Goal: Information Seeking & Learning: Learn about a topic

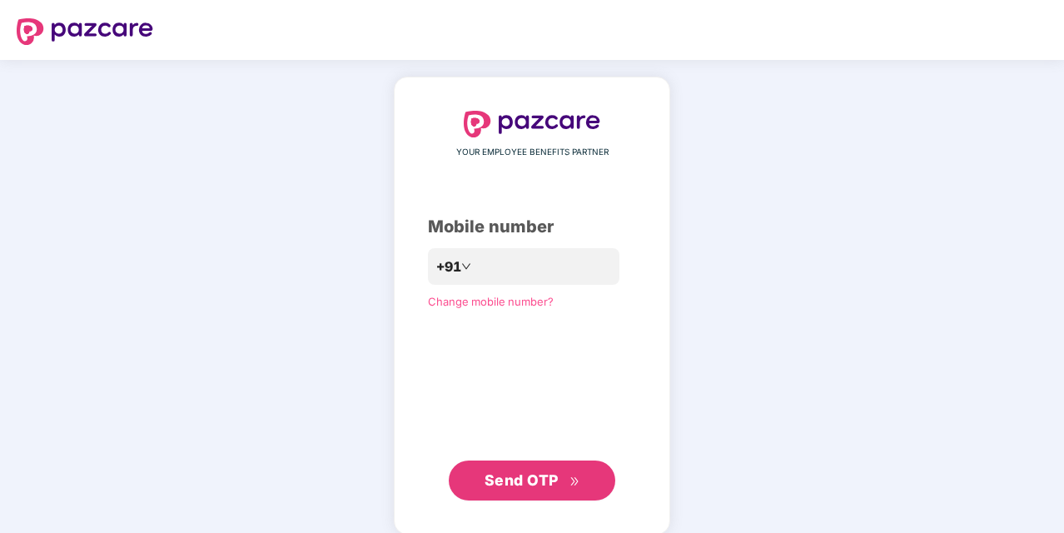
click at [767, 142] on div "YOUR EMPLOYEE BENEFITS PARTNER Mobile number +91 Change mobile number? Send OTP" at bounding box center [532, 305] width 1064 height 491
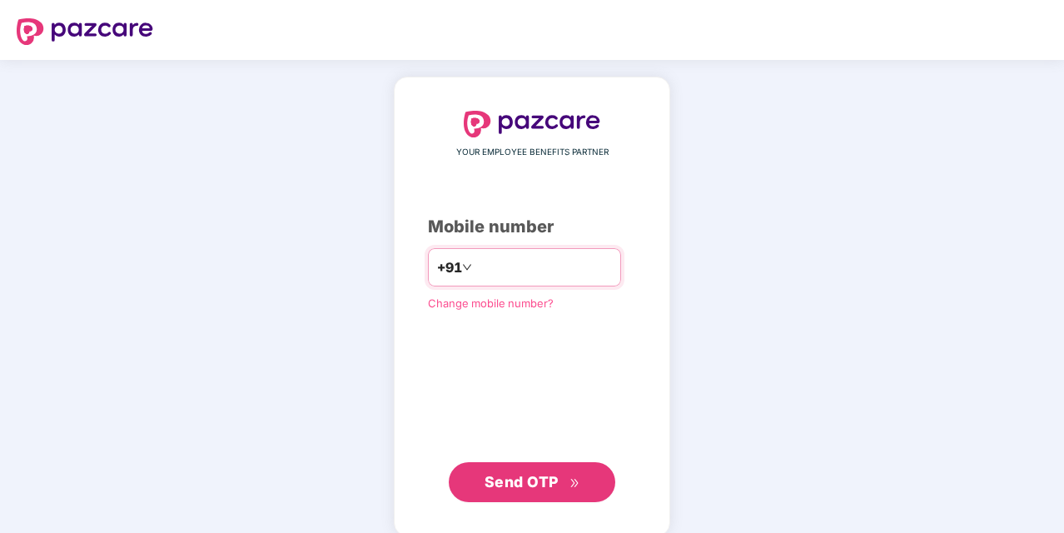
click at [546, 273] on input "number" at bounding box center [543, 267] width 137 height 27
type input "**********"
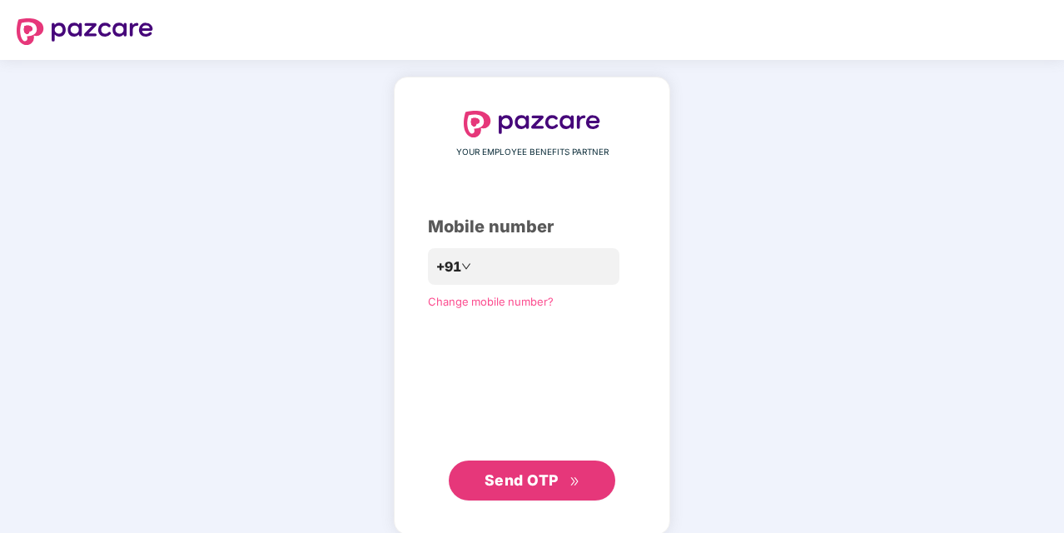
click at [521, 471] on span "Send OTP" at bounding box center [522, 479] width 74 height 17
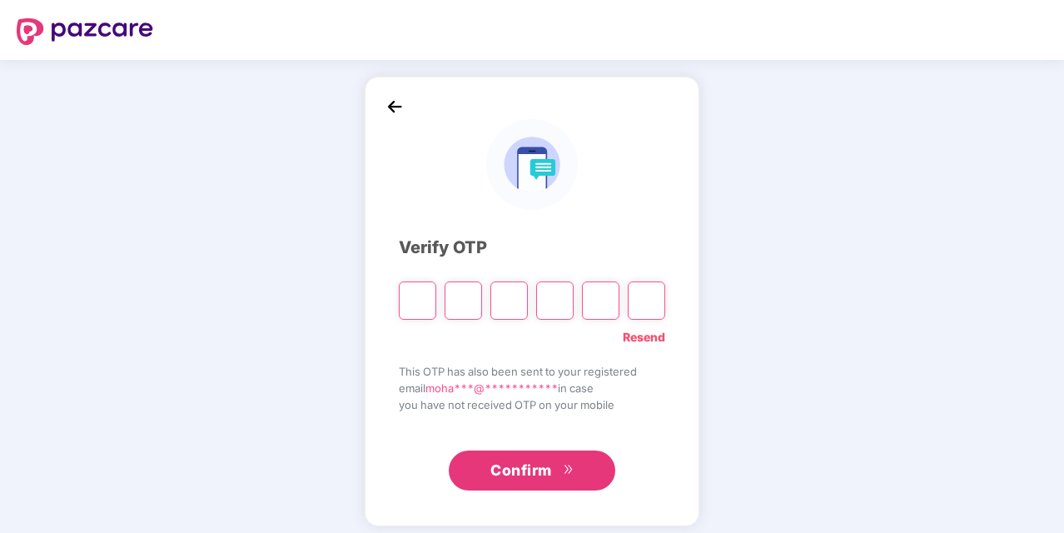
type input "*"
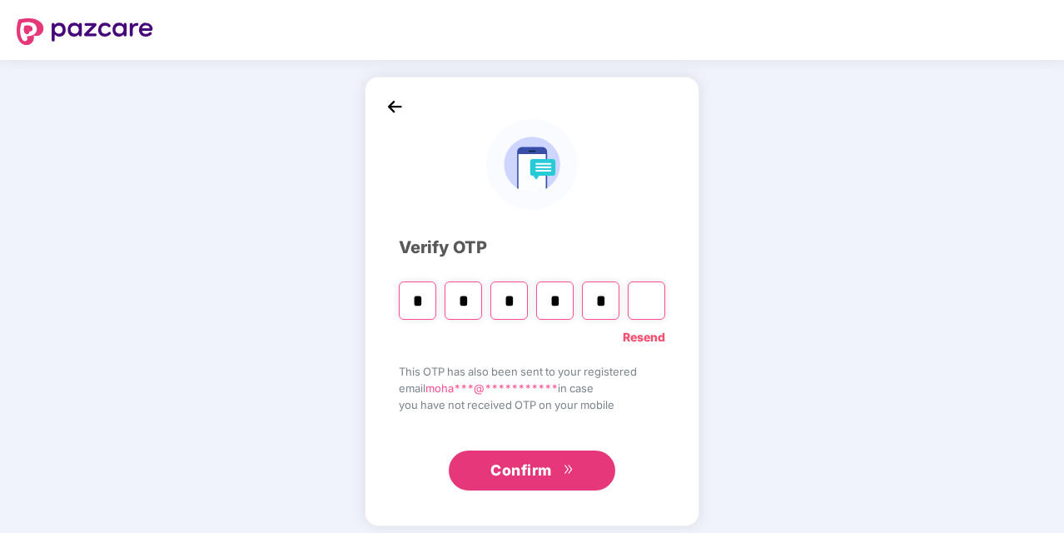
type input "*"
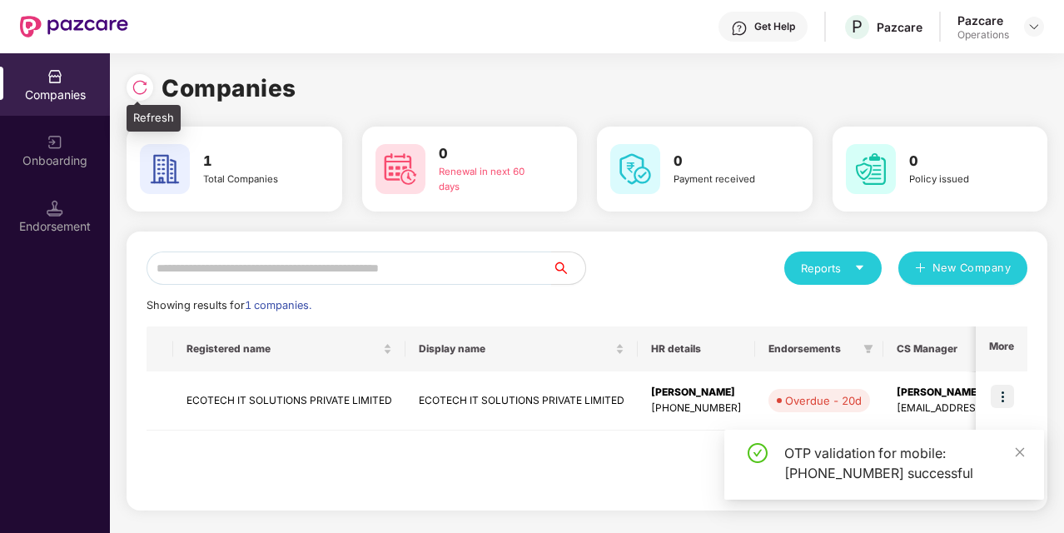
click at [145, 89] on img at bounding box center [140, 87] width 17 height 17
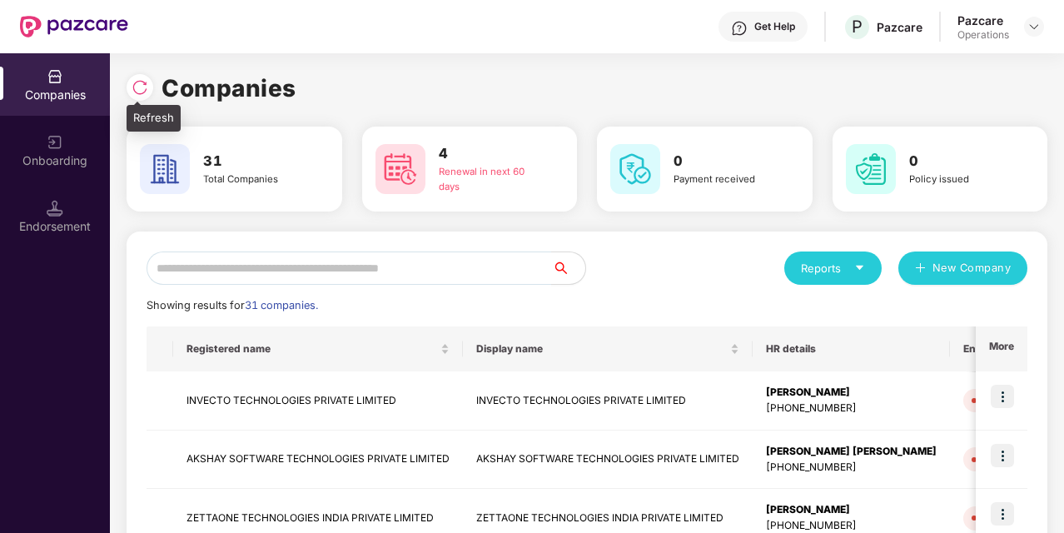
click at [147, 85] on img at bounding box center [140, 87] width 17 height 17
click at [142, 79] on img at bounding box center [140, 87] width 17 height 17
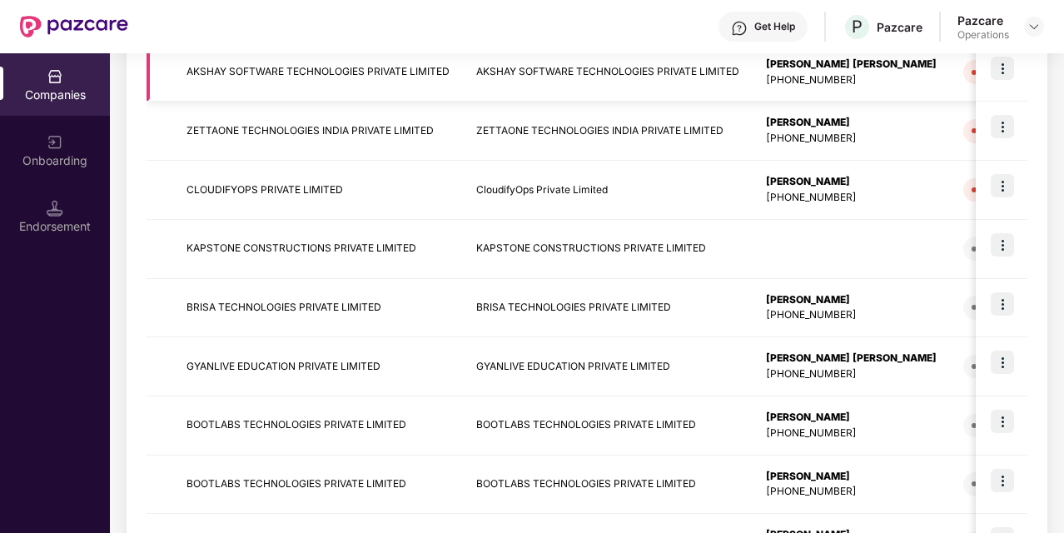
scroll to position [518, 0]
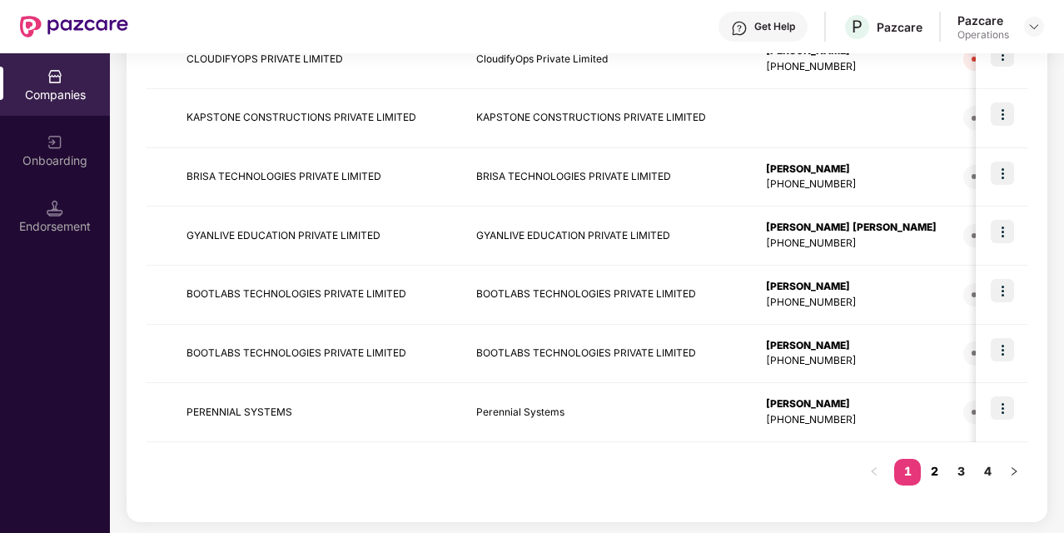
click at [939, 463] on link "2" at bounding box center [934, 471] width 27 height 25
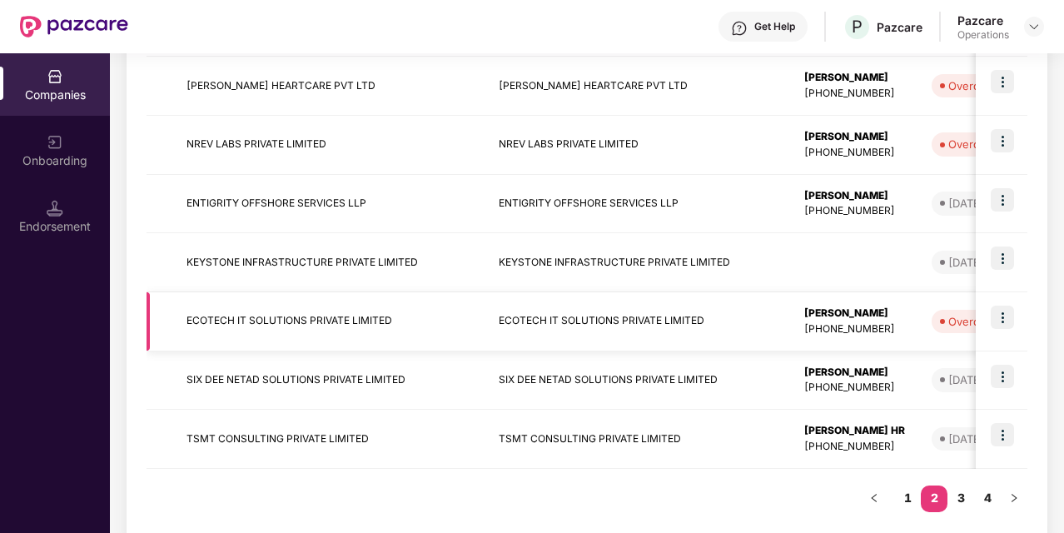
scroll to position [492, 0]
click at [961, 492] on link "3" at bounding box center [961, 497] width 27 height 25
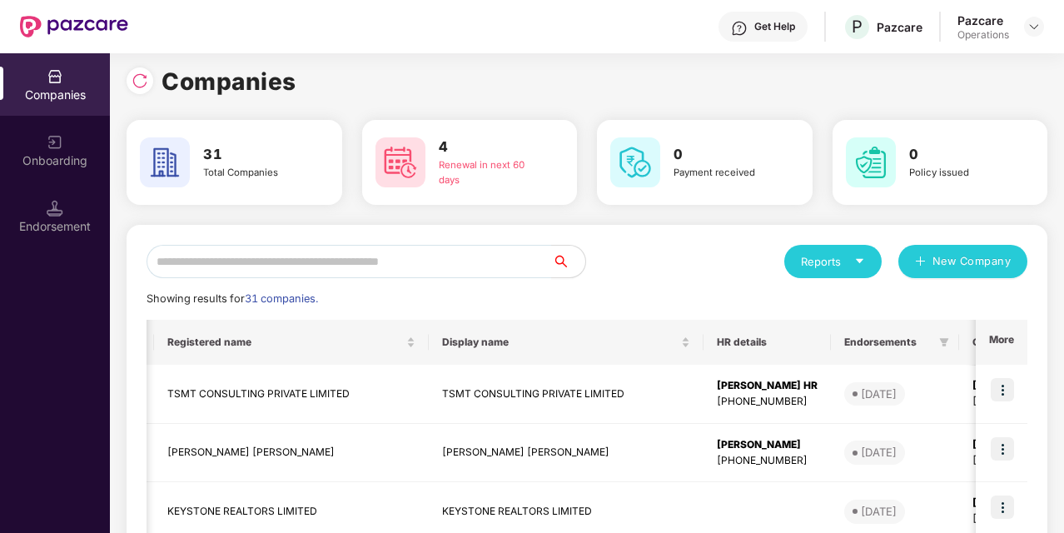
scroll to position [6, 0]
click at [140, 91] on div at bounding box center [140, 81] width 27 height 27
click at [448, 250] on input "text" at bounding box center [350, 262] width 406 height 33
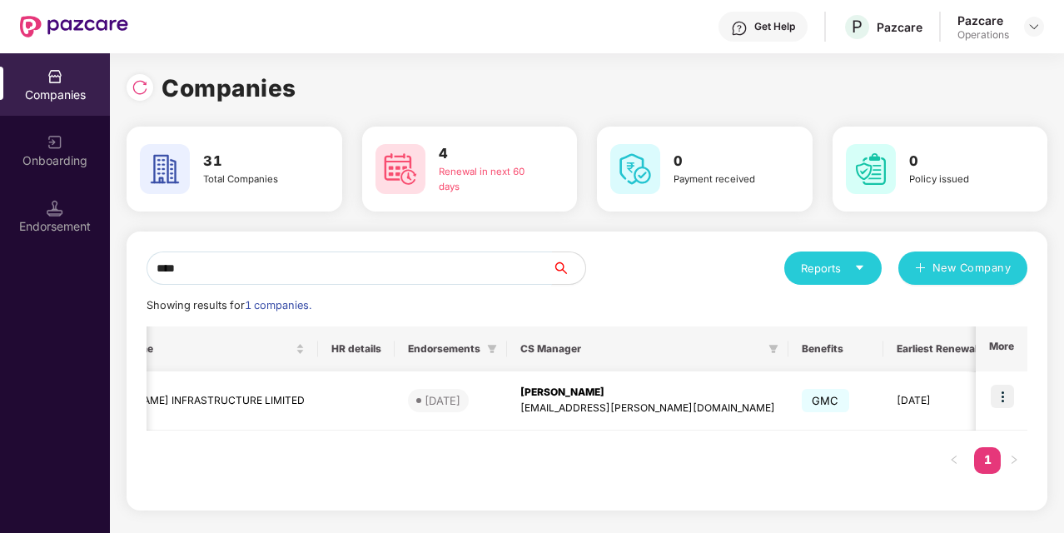
scroll to position [0, 0]
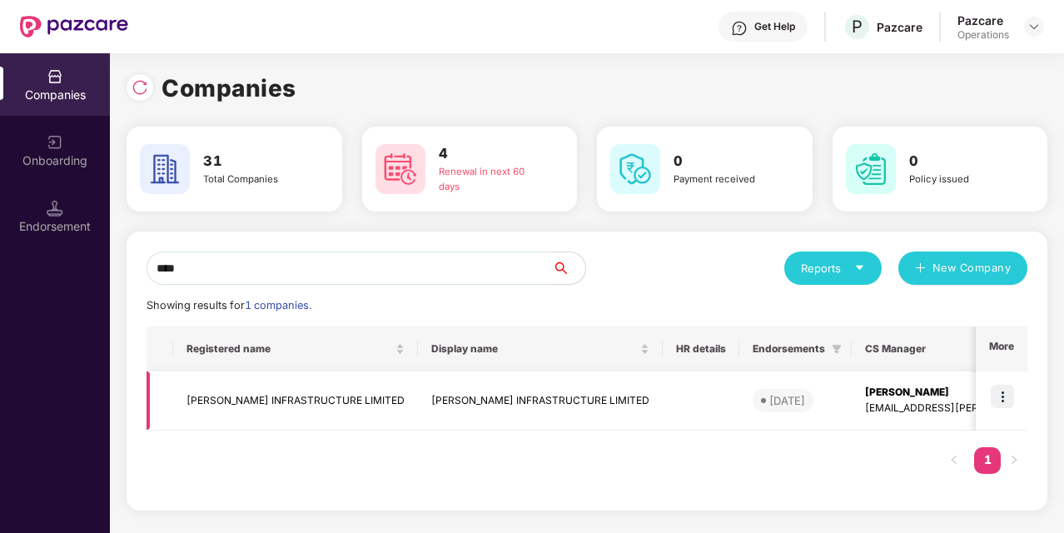
type input "****"
click at [431, 393] on td "[PERSON_NAME] INFRASTRUCTURE LIMITED" at bounding box center [540, 400] width 245 height 59
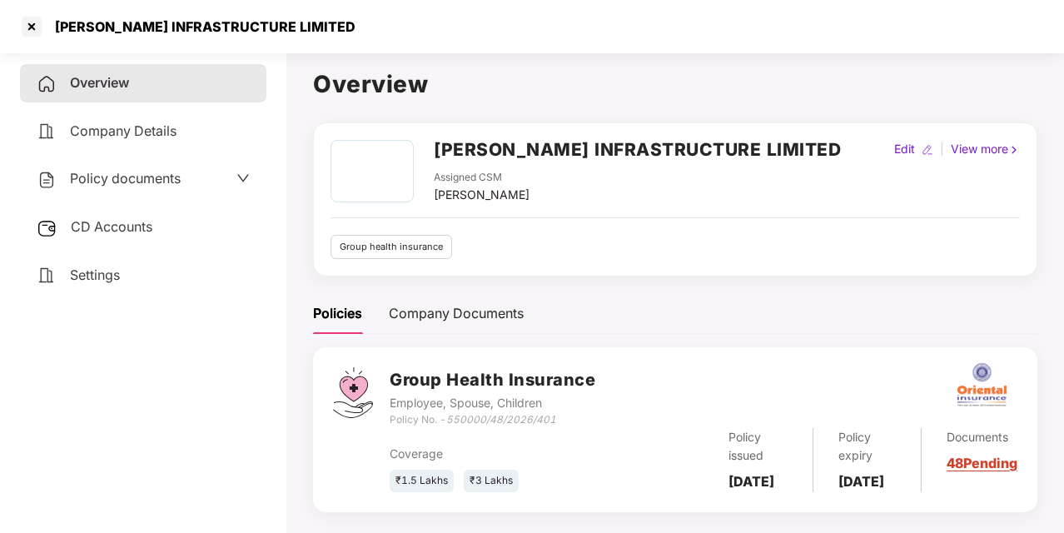
click at [516, 142] on h2 "[PERSON_NAME] INFRASTRUCTURE LIMITED" at bounding box center [637, 149] width 407 height 27
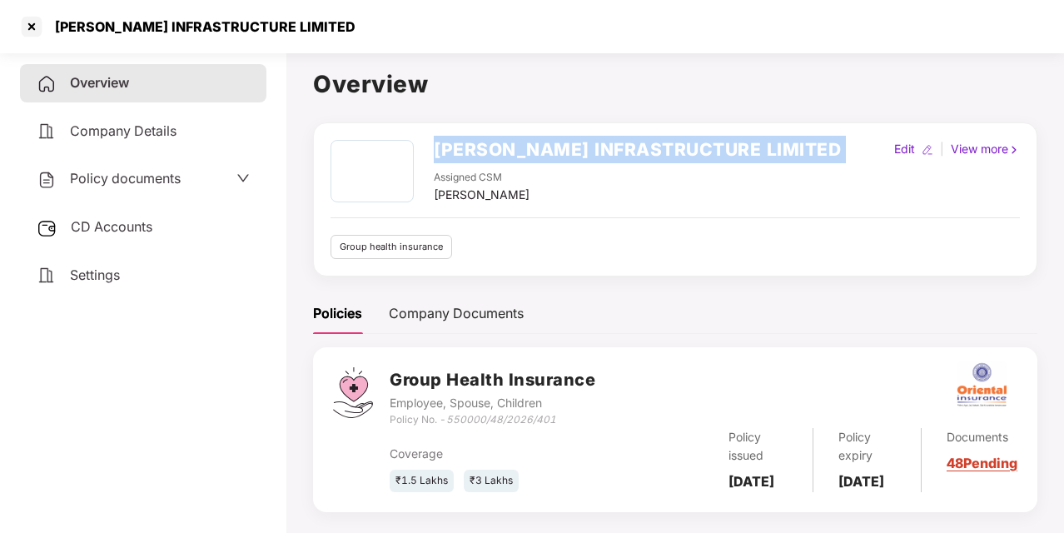
click at [516, 142] on h2 "[PERSON_NAME] INFRASTRUCTURE LIMITED" at bounding box center [637, 149] width 407 height 27
copy h2 "[PERSON_NAME] INFRASTRUCTURE LIMITED"
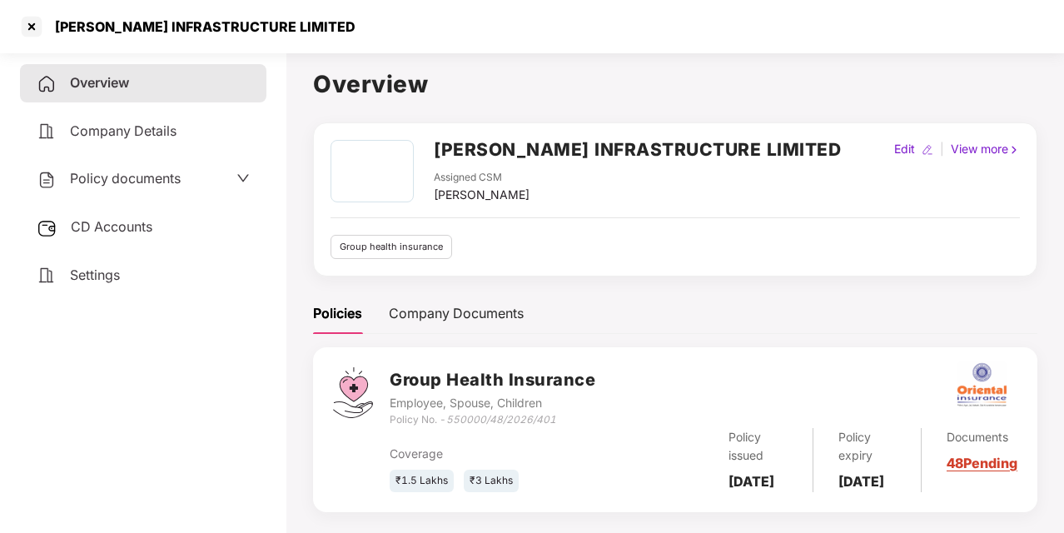
click at [500, 191] on div "[PERSON_NAME]" at bounding box center [482, 195] width 96 height 18
copy div "[PERSON_NAME]"
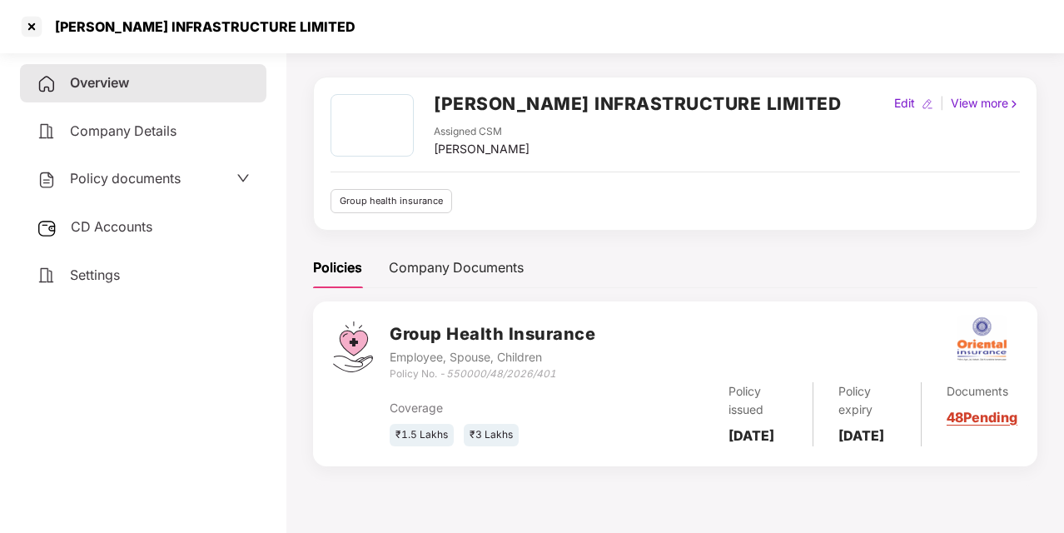
click at [746, 432] on b "[DATE]" at bounding box center [752, 435] width 46 height 17
copy b "[DATE]"
click at [879, 433] on b "[DATE]" at bounding box center [862, 435] width 46 height 17
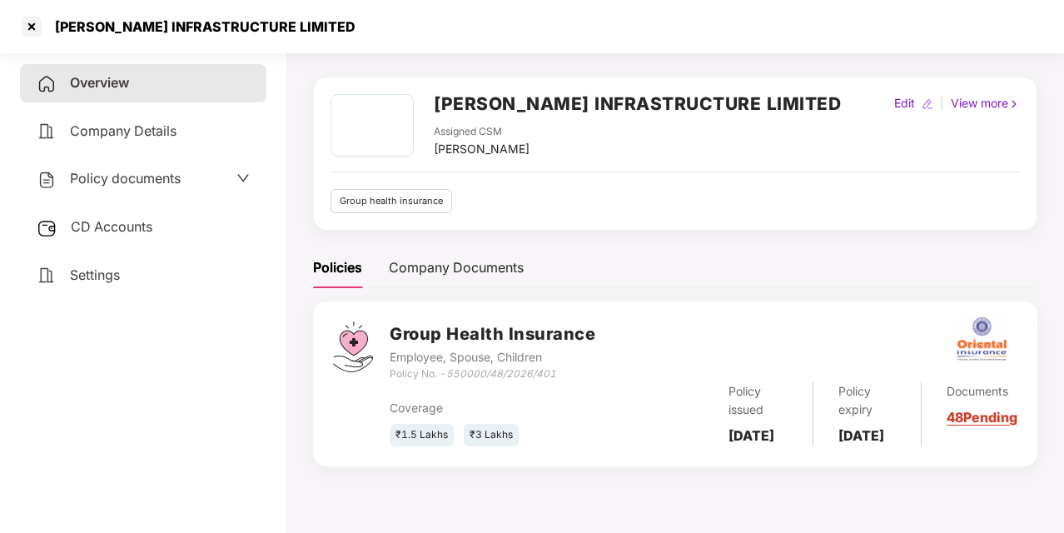
click at [879, 433] on b "[DATE]" at bounding box center [862, 435] width 46 height 17
copy b "[DATE]"
click at [112, 273] on span "Settings" at bounding box center [95, 274] width 50 height 17
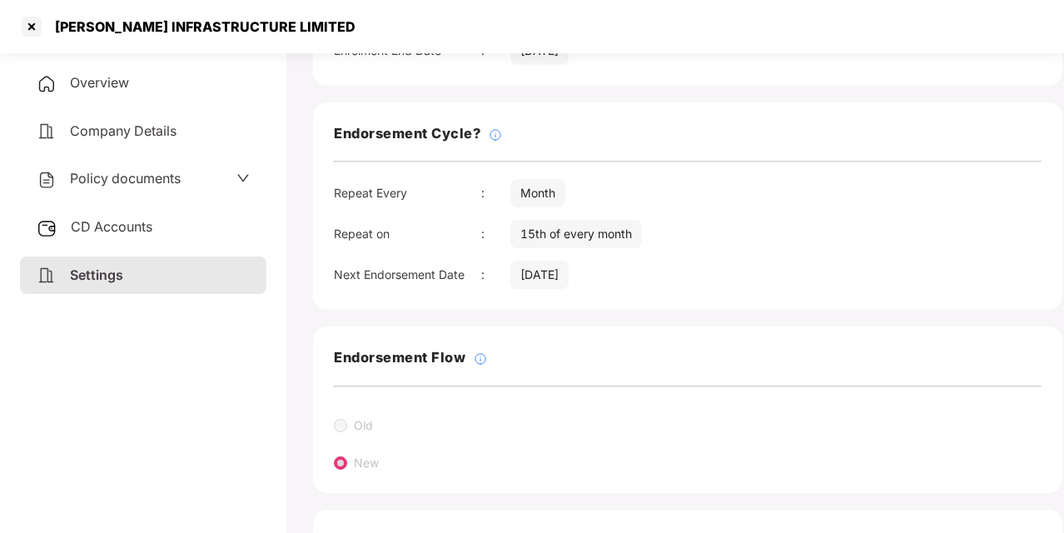
scroll to position [196, 0]
click at [90, 90] on span "Overview" at bounding box center [99, 82] width 59 height 17
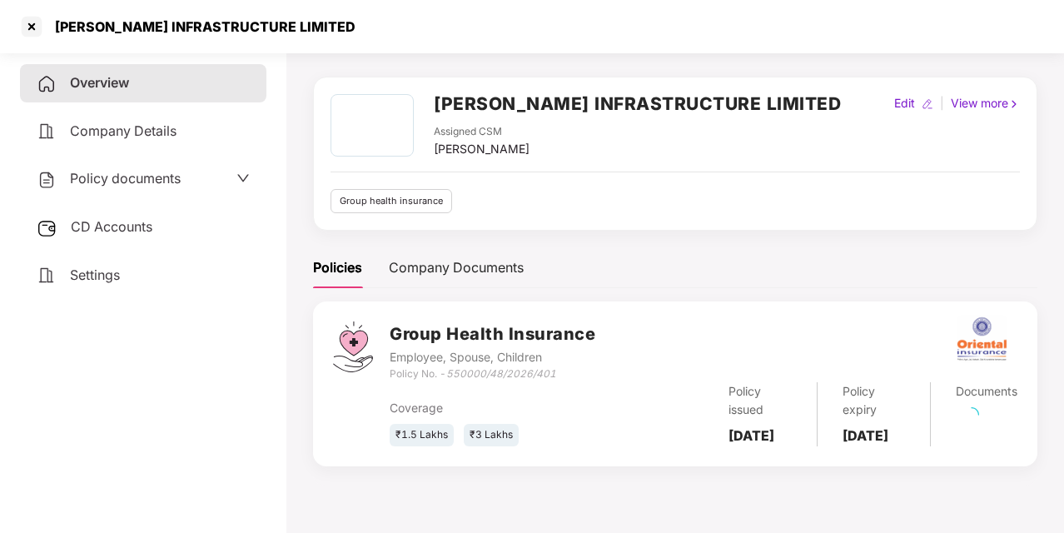
scroll to position [46, 0]
click at [465, 367] on icon "550000/48/2026/401" at bounding box center [501, 373] width 110 height 12
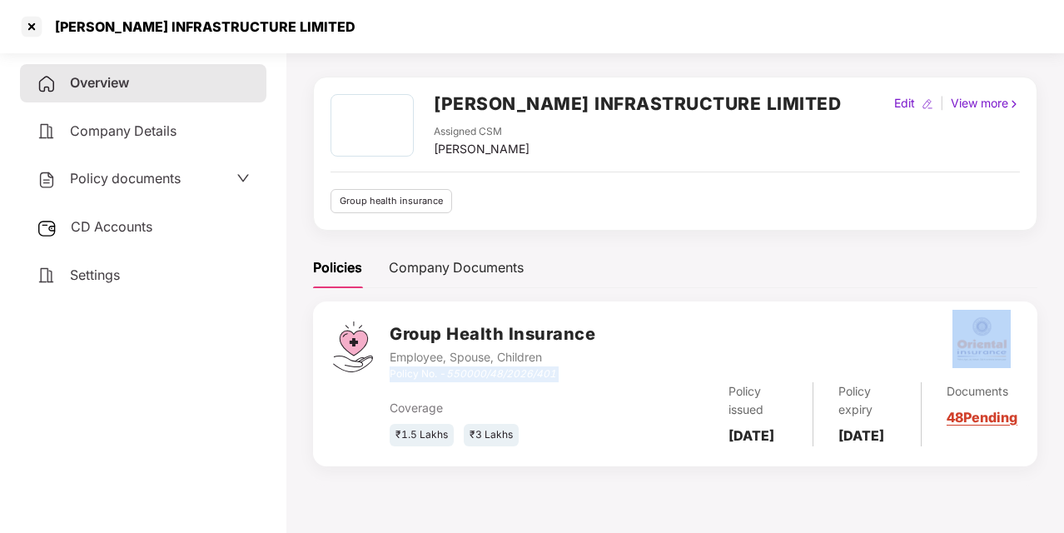
click at [465, 367] on icon "550000/48/2026/401" at bounding box center [501, 373] width 110 height 12
drag, startPoint x: 465, startPoint y: 367, endPoint x: 456, endPoint y: 371, distance: 9.0
click at [456, 371] on icon "550000/48/2026/401" at bounding box center [501, 373] width 110 height 12
click at [448, 371] on div "Policy No. - 550000/48/2026/401" at bounding box center [493, 374] width 206 height 16
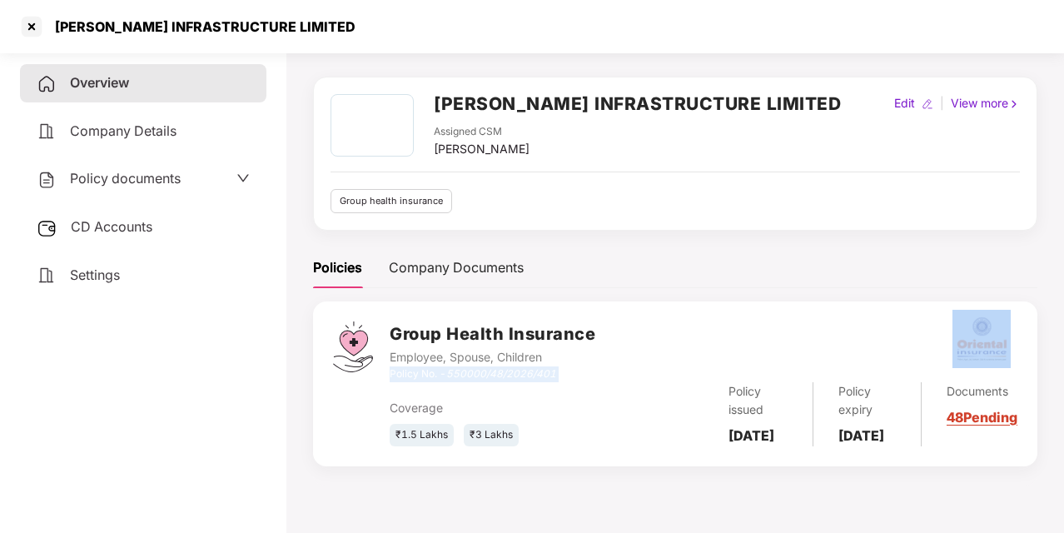
click at [448, 371] on div "Policy No. - 550000/48/2026/401" at bounding box center [493, 374] width 206 height 16
drag, startPoint x: 448, startPoint y: 371, endPoint x: 553, endPoint y: 376, distance: 105.1
click at [553, 376] on icon "550000/48/2026/401" at bounding box center [501, 373] width 110 height 12
click at [480, 411] on div "Coverage ₹1.5 Lakhs ₹3 Lakhs Policy issued [DATE] Policy expiry [DATE] Document…" at bounding box center [704, 414] width 628 height 64
drag, startPoint x: 449, startPoint y: 371, endPoint x: 583, endPoint y: 376, distance: 134.2
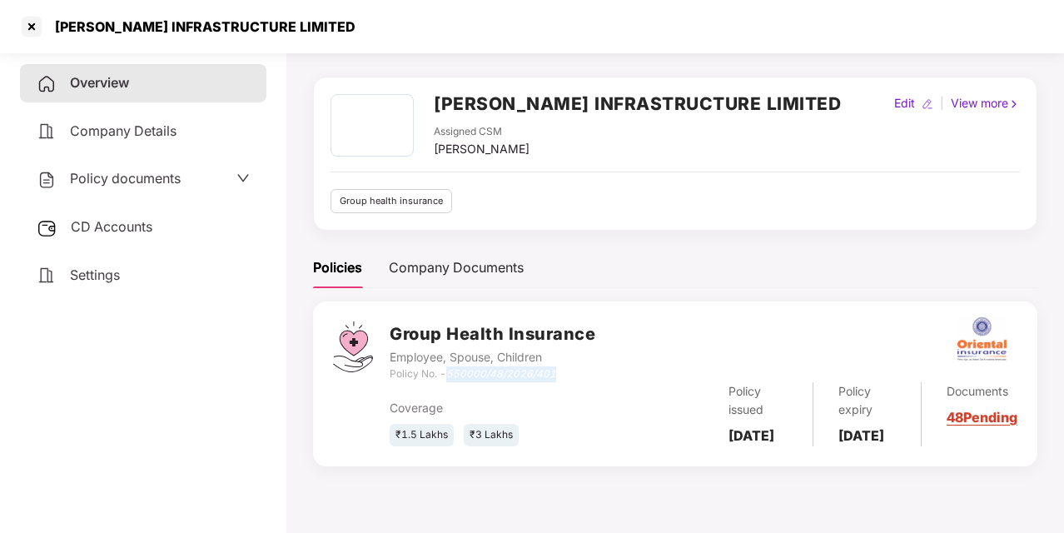
click at [583, 376] on div "Policy No. - 550000/48/2026/401" at bounding box center [493, 374] width 206 height 16
copy icon "550000/48/2026/401"
click at [187, 181] on div "Policy documents" at bounding box center [143, 179] width 213 height 22
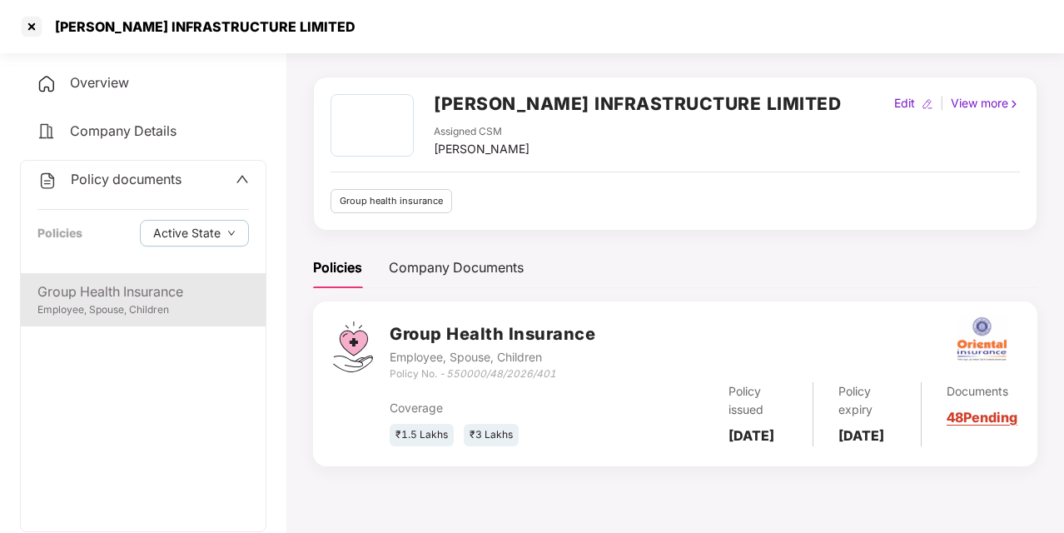
click at [164, 311] on div "Employee, Spouse, Children" at bounding box center [143, 310] width 212 height 16
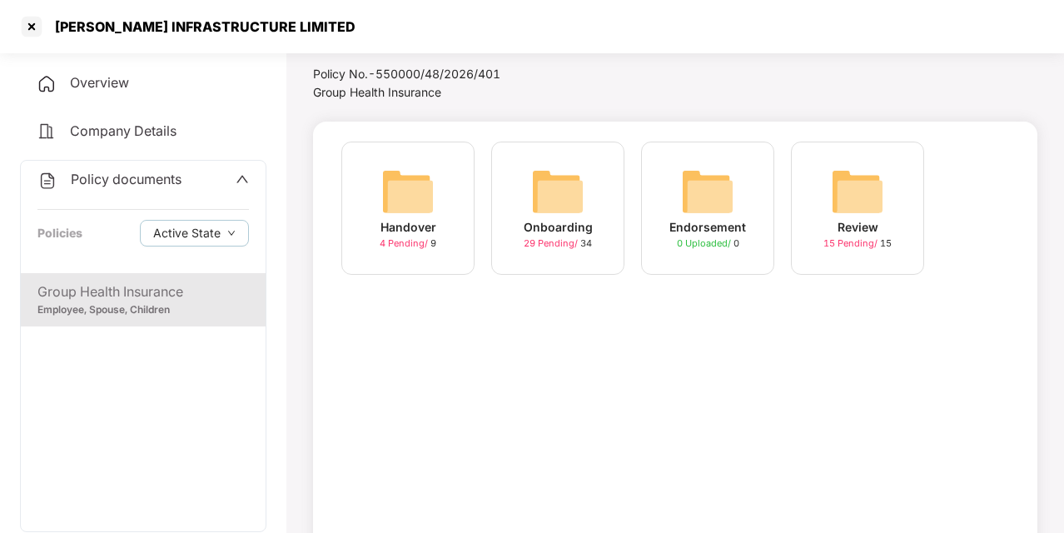
scroll to position [112, 0]
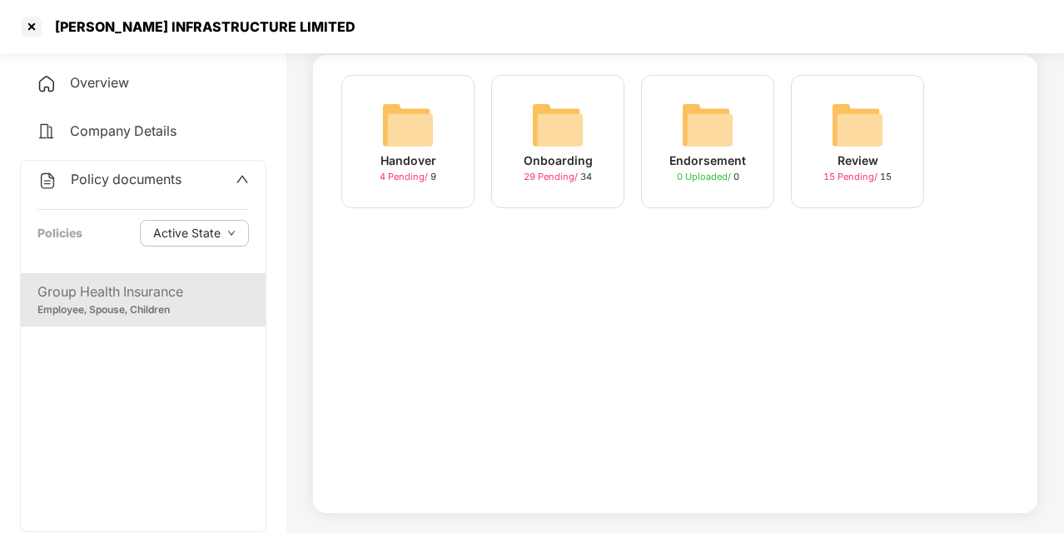
click at [588, 163] on div "Onboarding" at bounding box center [558, 161] width 69 height 18
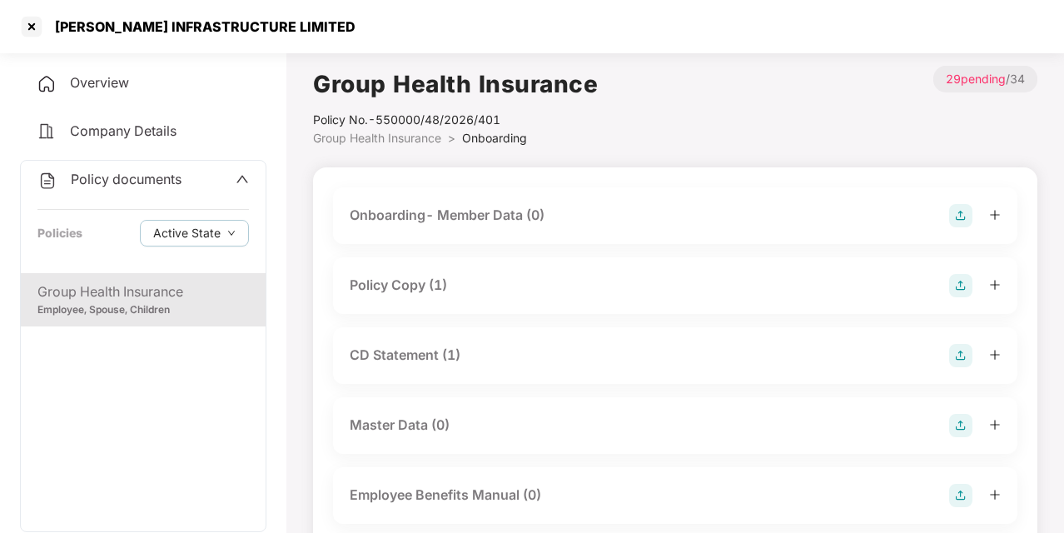
click at [406, 280] on div "Policy Copy (1)" at bounding box center [398, 285] width 97 height 21
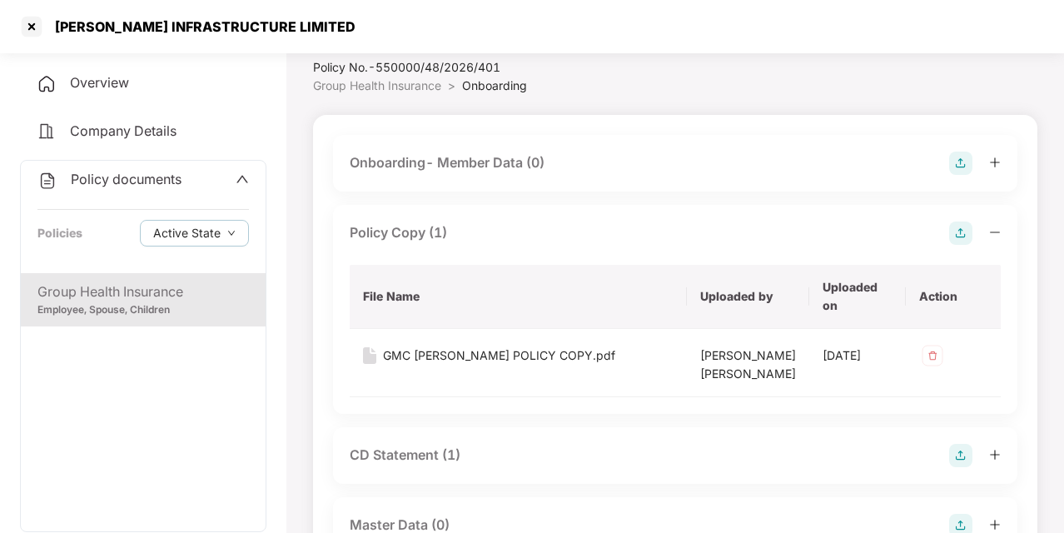
scroll to position [53, 0]
click at [451, 355] on div "GMC [PERSON_NAME] POLICY COPY.pdf" at bounding box center [499, 355] width 232 height 18
click at [531, 352] on div "GMC [PERSON_NAME] POLICY COPY.pdf" at bounding box center [499, 355] width 232 height 18
click at [516, 358] on div "GMC [PERSON_NAME] POLICY COPY.pdf" at bounding box center [499, 355] width 232 height 18
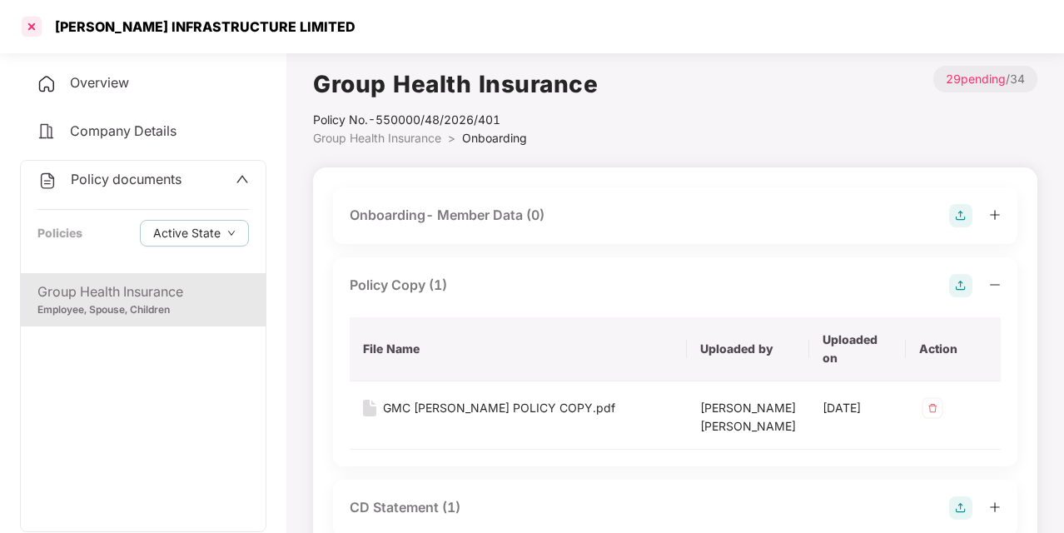
click at [31, 29] on div at bounding box center [31, 26] width 27 height 27
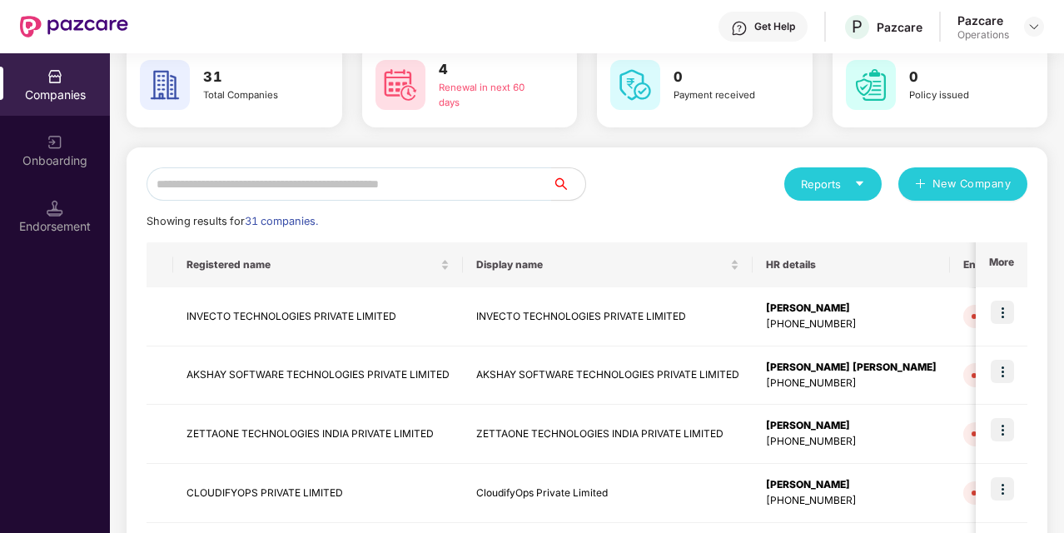
scroll to position [87, 0]
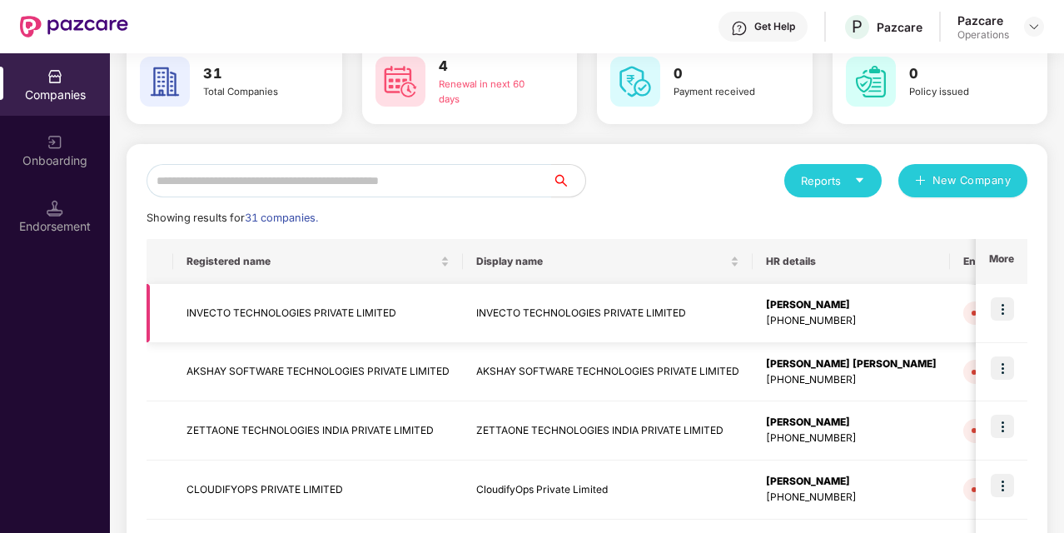
click at [1002, 305] on img at bounding box center [1002, 308] width 23 height 23
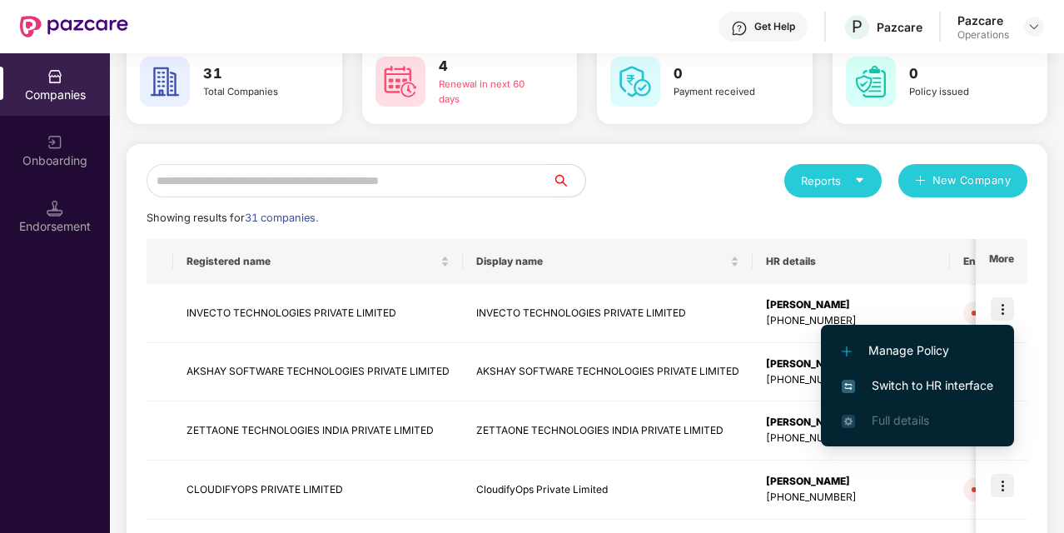
click at [918, 383] on span "Switch to HR interface" at bounding box center [918, 385] width 152 height 18
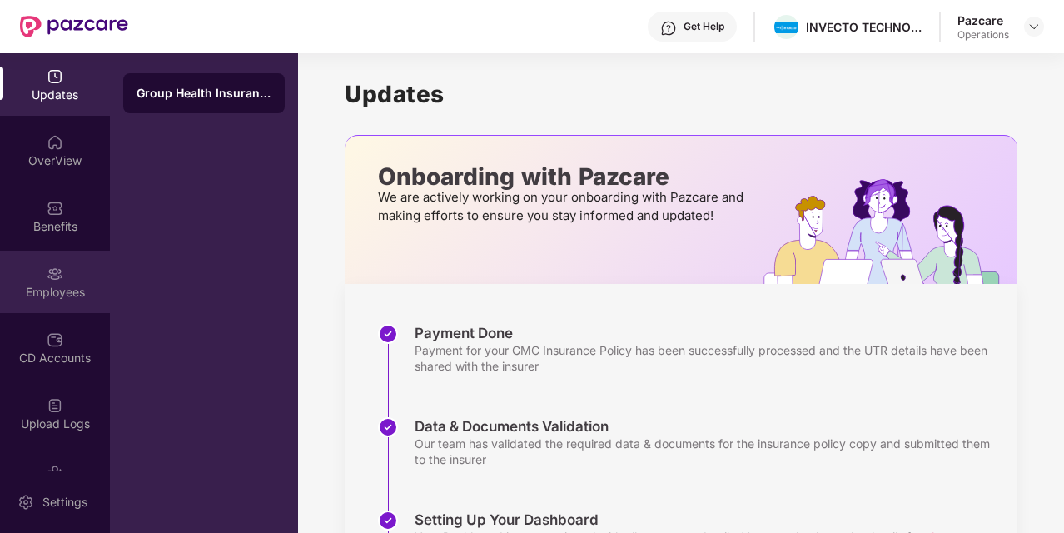
click at [37, 293] on div "Employees" at bounding box center [55, 292] width 110 height 17
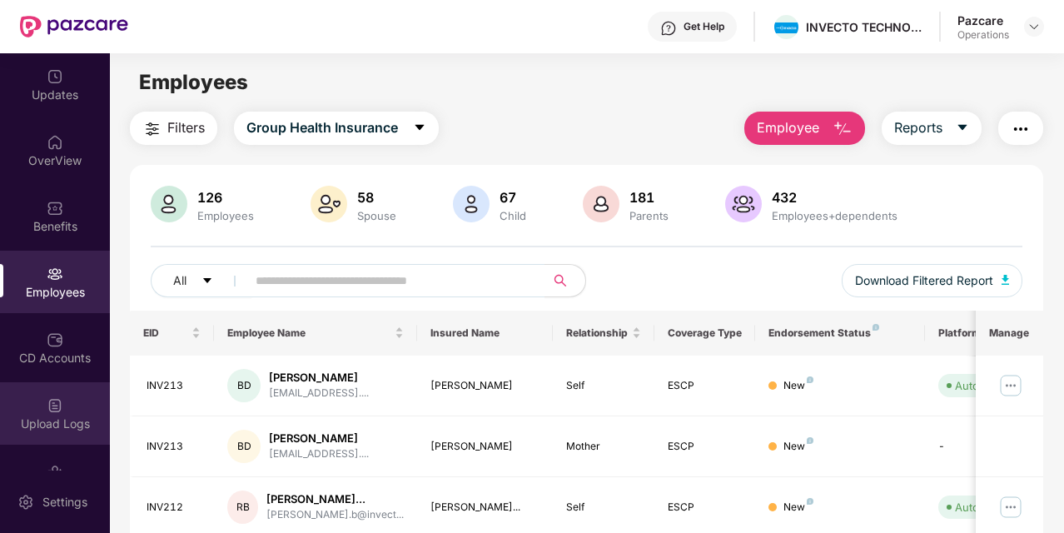
scroll to position [108, 0]
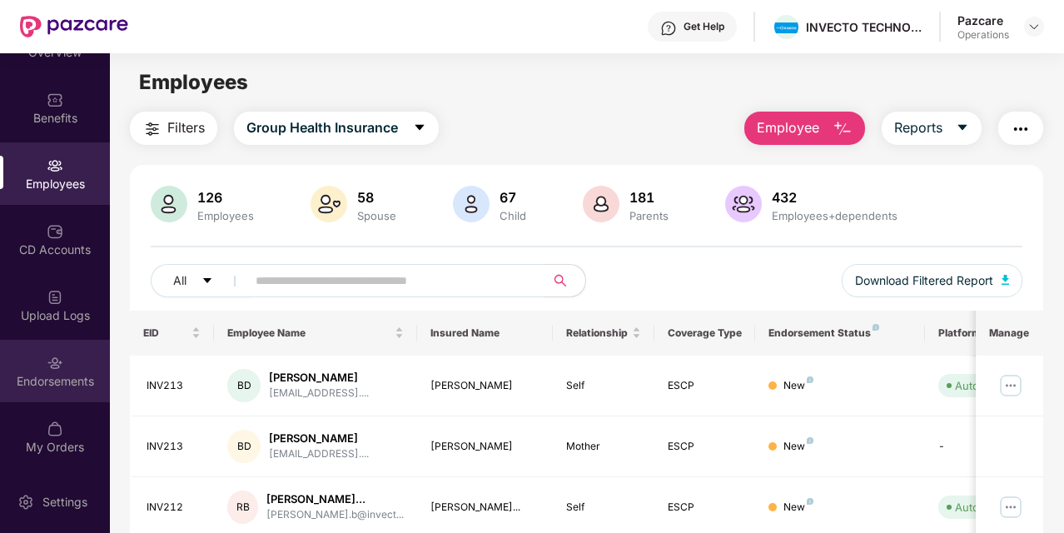
click at [32, 358] on div "Endorsements" at bounding box center [55, 371] width 110 height 62
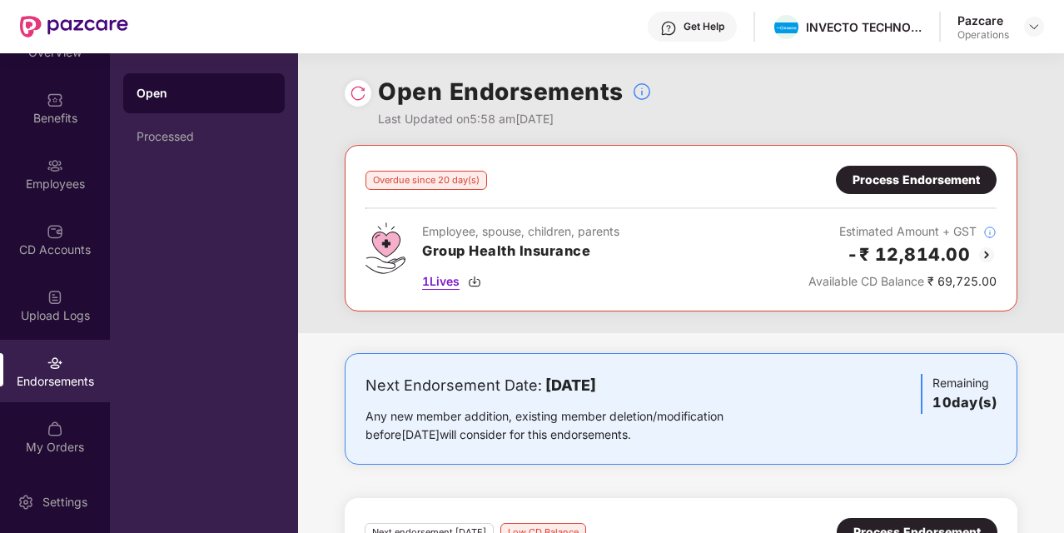
click at [441, 281] on span "1 Lives" at bounding box center [440, 281] width 37 height 18
click at [476, 284] on img at bounding box center [474, 281] width 13 height 13
click at [1026, 17] on div at bounding box center [1034, 27] width 20 height 20
click at [1036, 28] on img at bounding box center [1034, 26] width 13 height 13
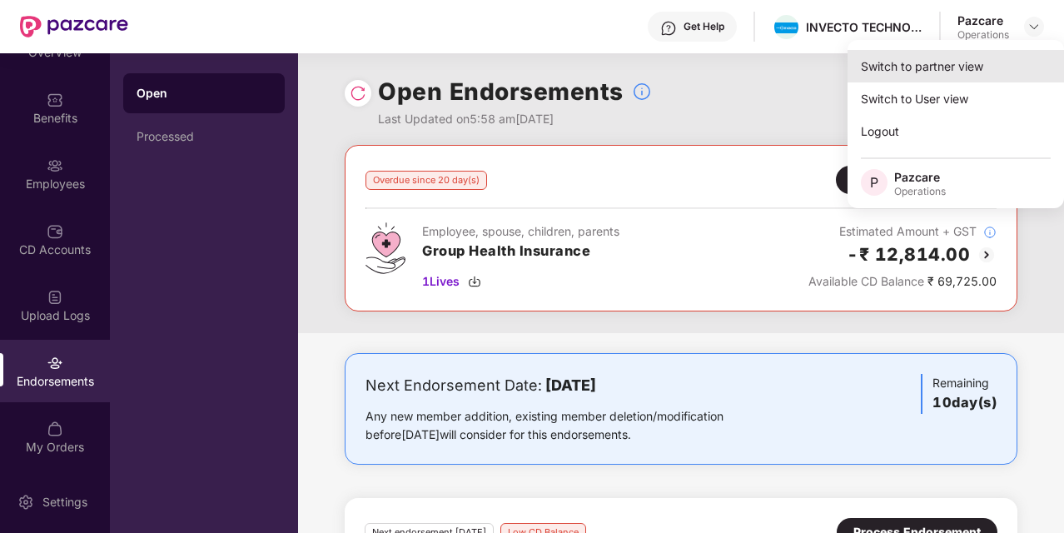
click at [923, 74] on div "Switch to partner view" at bounding box center [956, 66] width 217 height 32
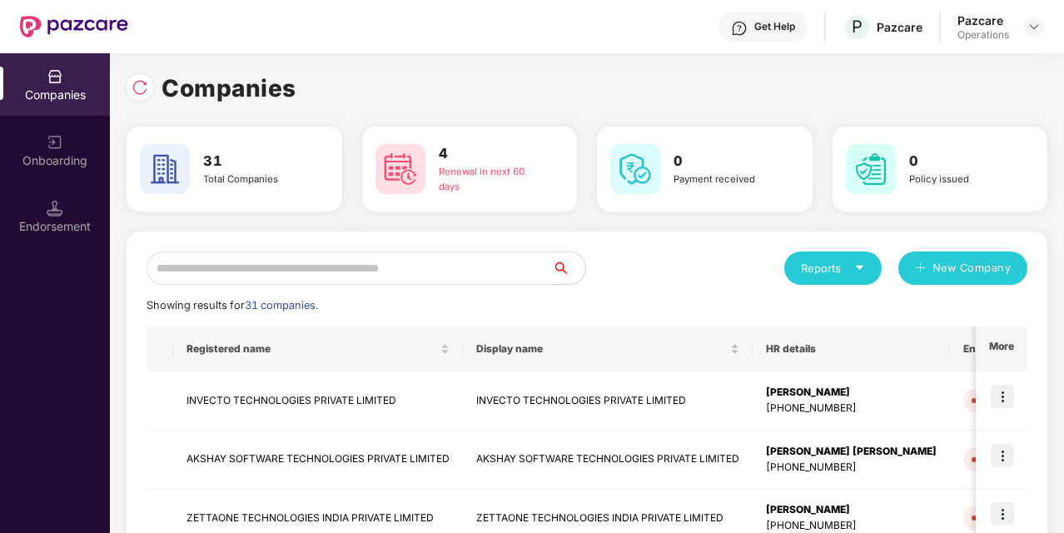
click at [426, 268] on input "text" at bounding box center [350, 267] width 406 height 33
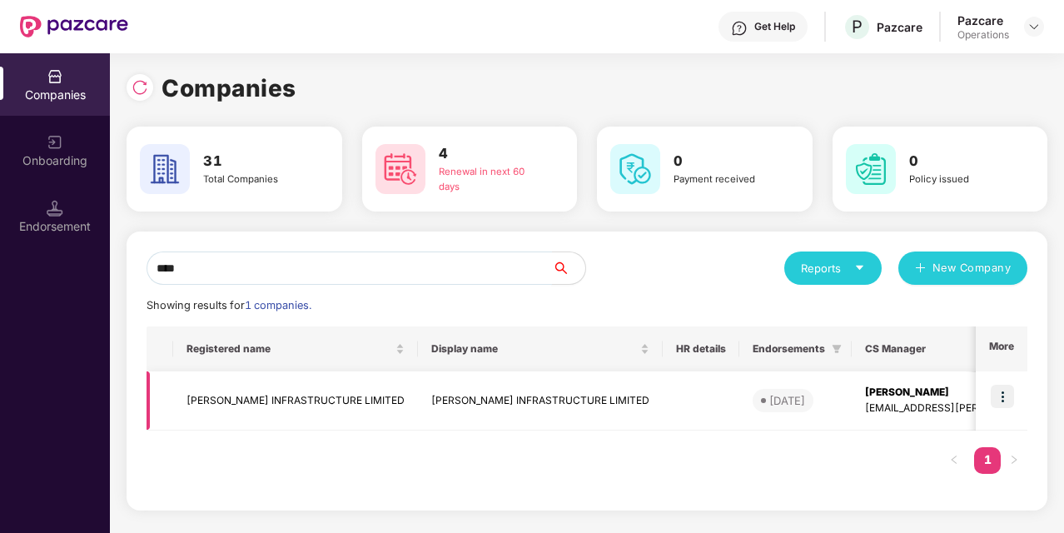
type input "****"
click at [468, 397] on td "[PERSON_NAME] INFRASTRUCTURE LIMITED" at bounding box center [540, 400] width 245 height 59
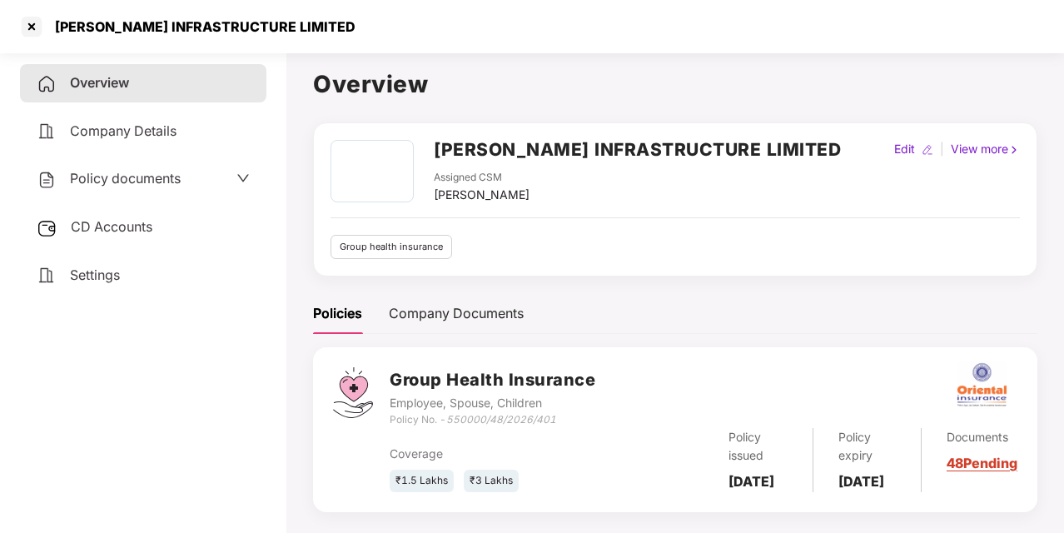
click at [142, 179] on span "Policy documents" at bounding box center [125, 178] width 111 height 17
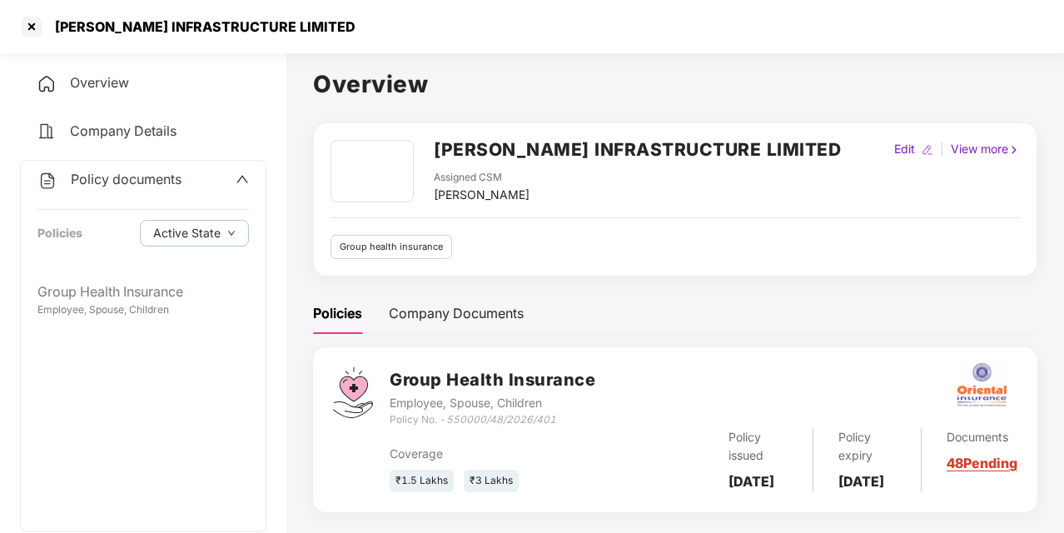
scroll to position [46, 0]
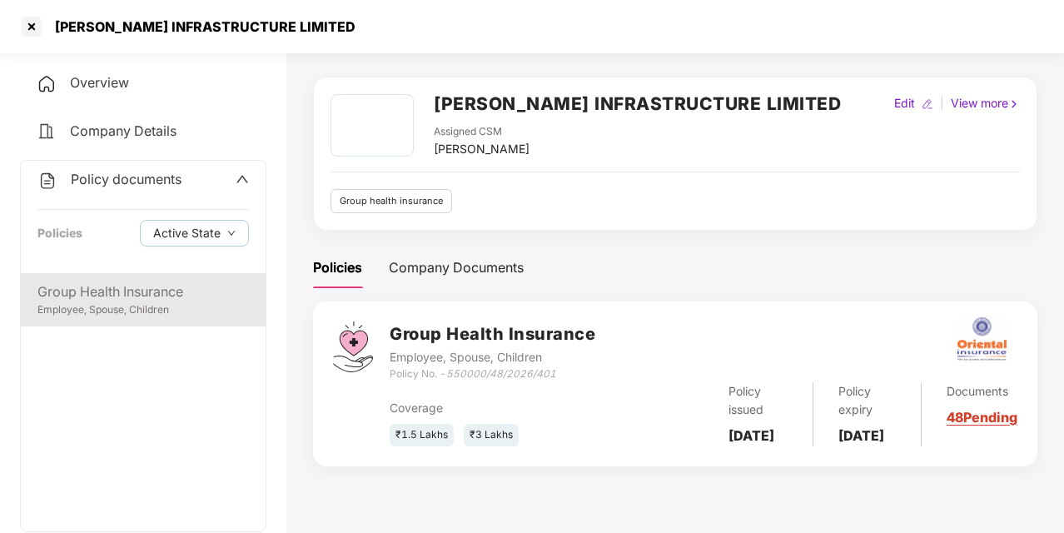
click at [115, 321] on div "Group Health Insurance Employee, Spouse, Children" at bounding box center [143, 299] width 245 height 53
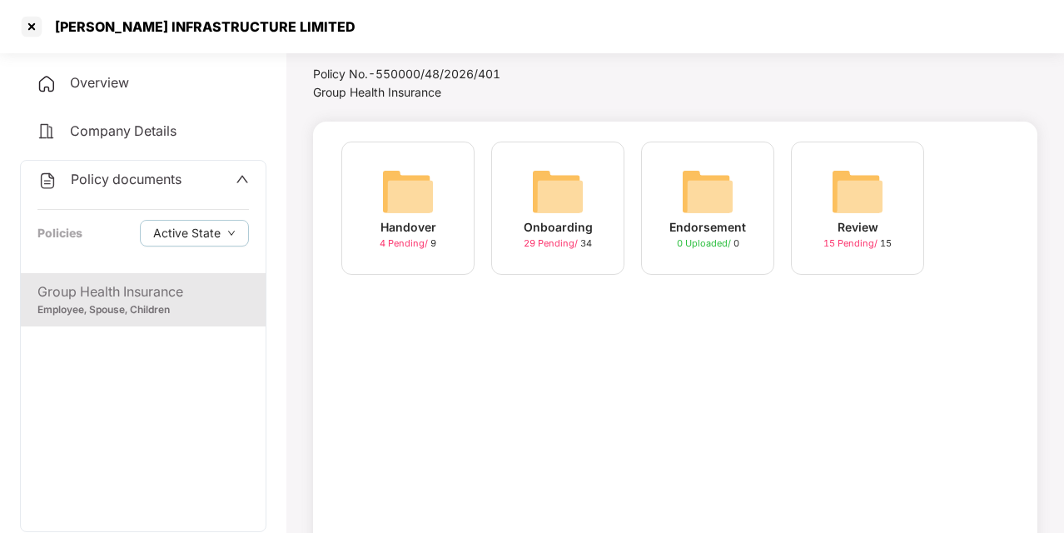
click at [575, 203] on img at bounding box center [557, 191] width 53 height 53
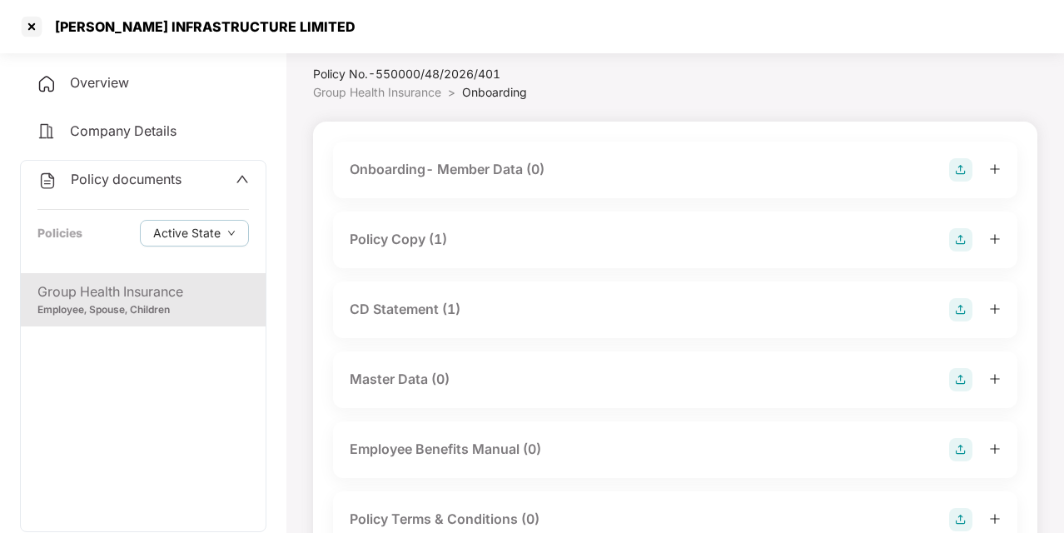
click at [421, 250] on div "Policy Copy (1)" at bounding box center [398, 239] width 97 height 21
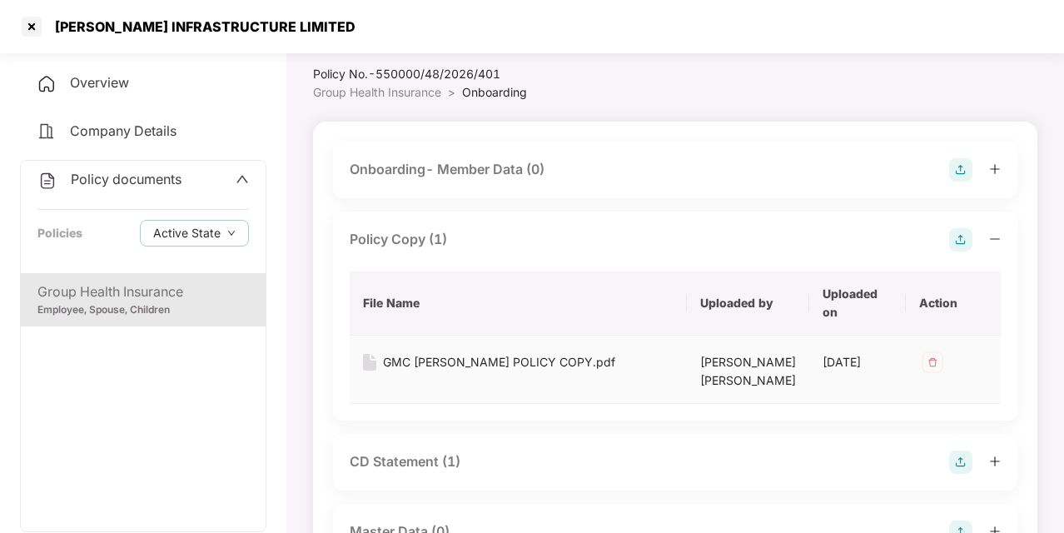
click at [496, 368] on div "GMC [PERSON_NAME] POLICY COPY.pdf" at bounding box center [499, 362] width 232 height 18
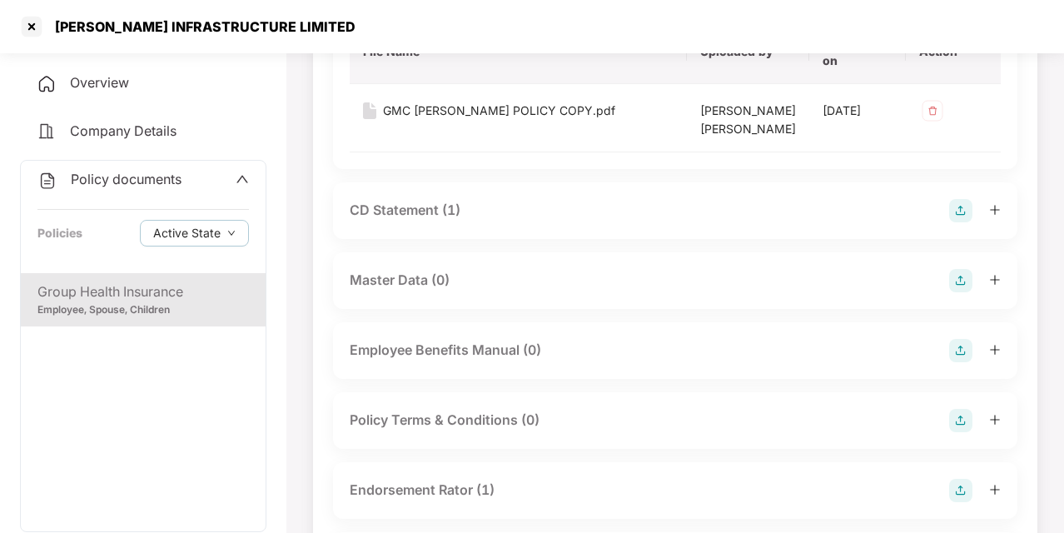
scroll to position [298, 0]
click at [423, 220] on div "CD Statement (1)" at bounding box center [405, 209] width 111 height 21
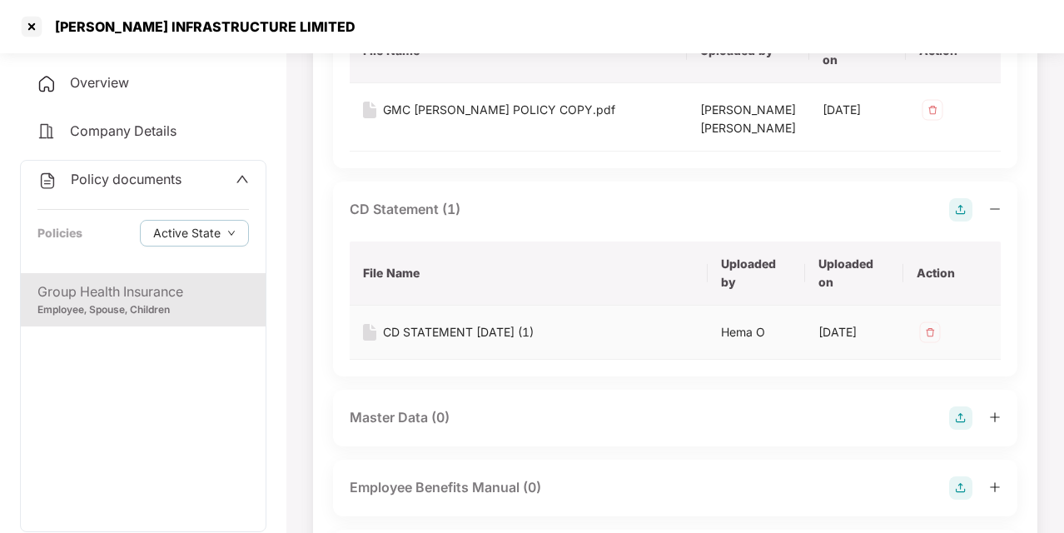
click at [470, 341] on div "CD STATEMENT [DATE] (1)" at bounding box center [458, 332] width 151 height 18
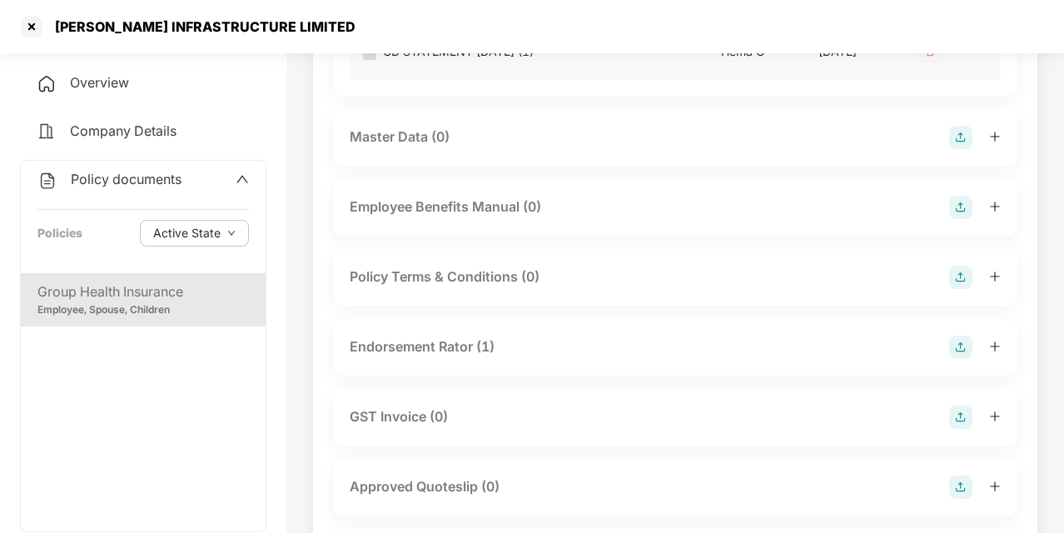
scroll to position [580, 0]
click at [473, 356] on div "Endorsement Rator (1)" at bounding box center [422, 346] width 145 height 21
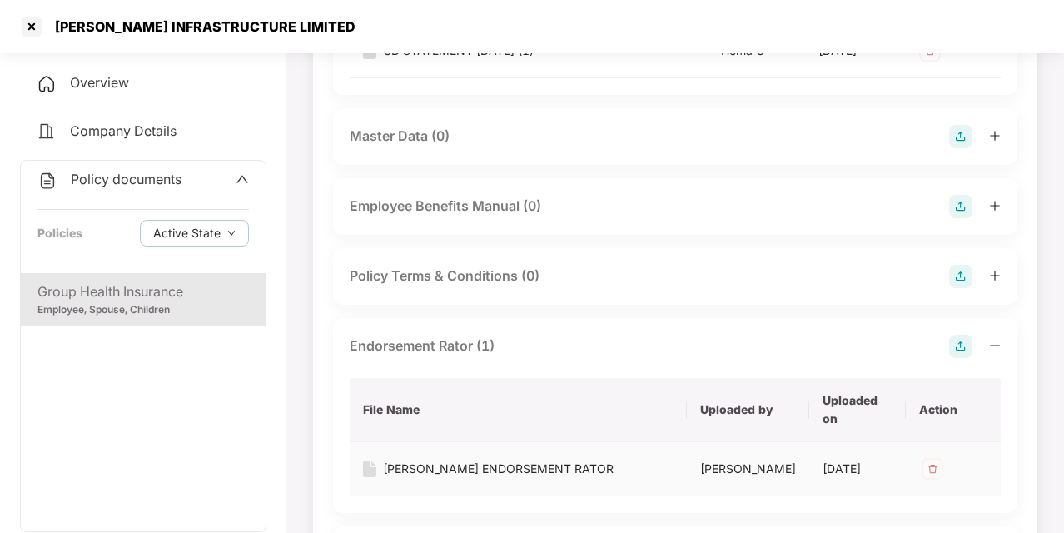
click at [507, 478] on div "[PERSON_NAME] ENDORSEMENT RATOR" at bounding box center [498, 469] width 231 height 18
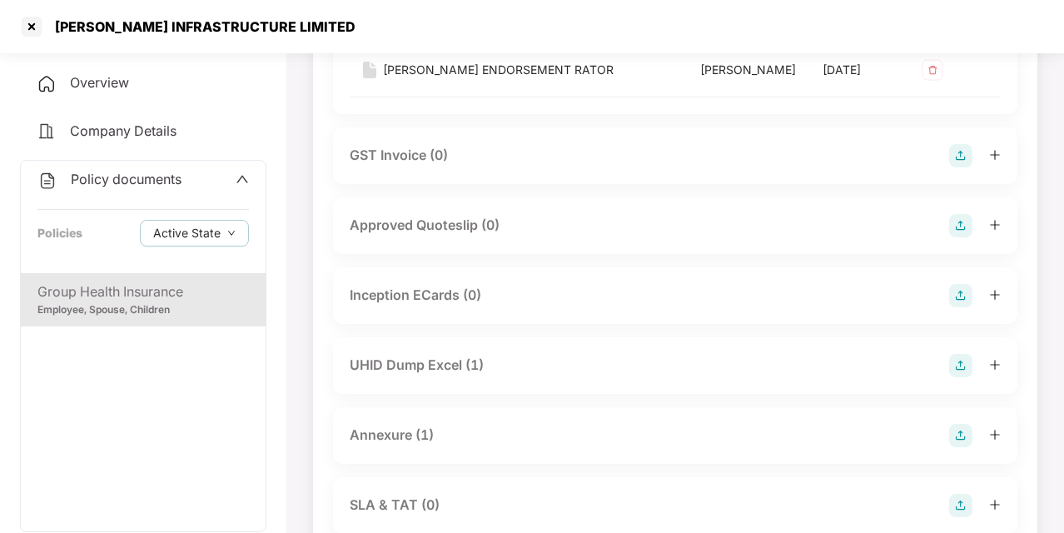
scroll to position [1095, 0]
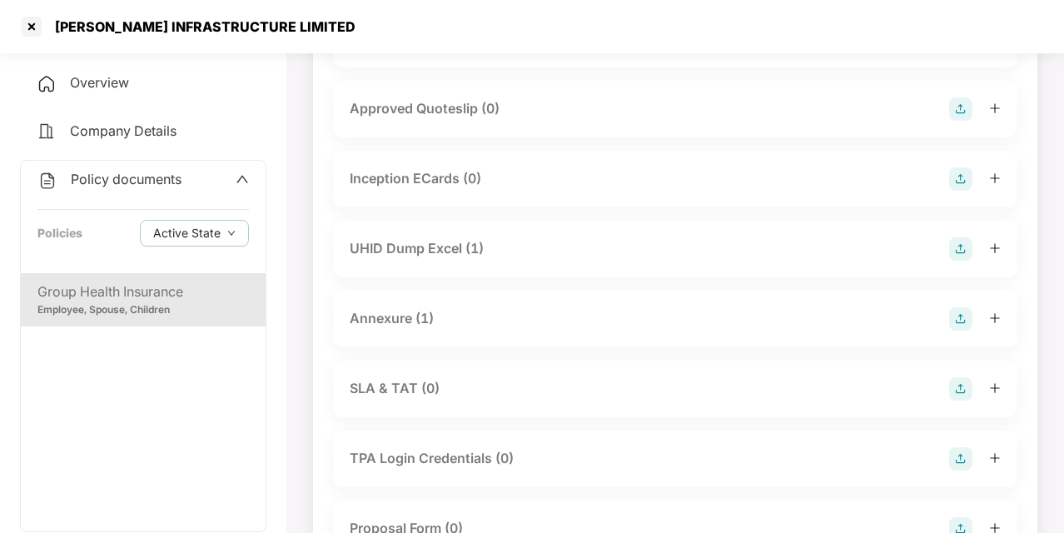
click at [401, 329] on div "Annexure (1)" at bounding box center [392, 318] width 84 height 21
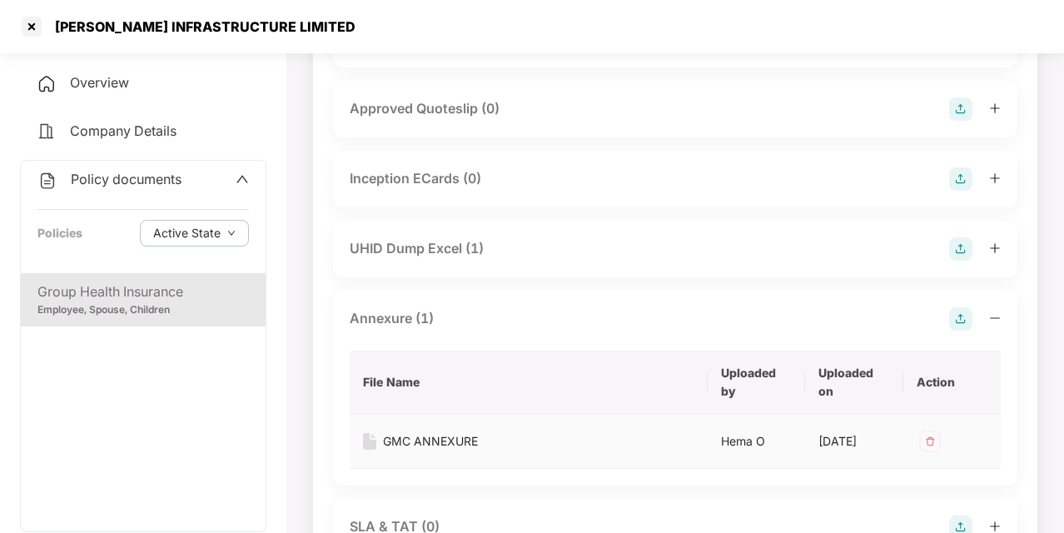
click at [441, 451] on div "GMC ANNEXURE" at bounding box center [430, 441] width 95 height 18
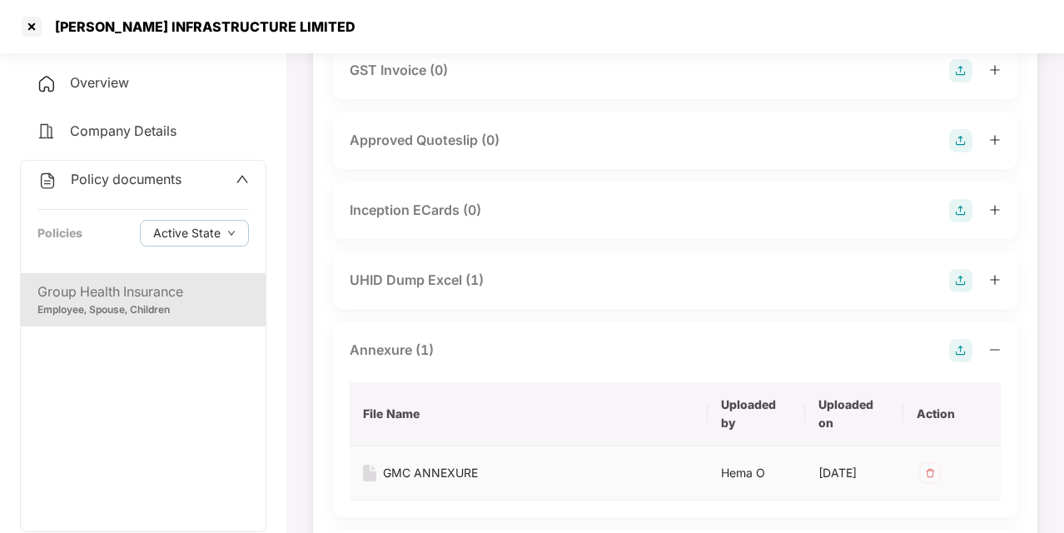
scroll to position [1063, 0]
click at [460, 291] on div "UHID Dump Excel (1)" at bounding box center [417, 281] width 134 height 21
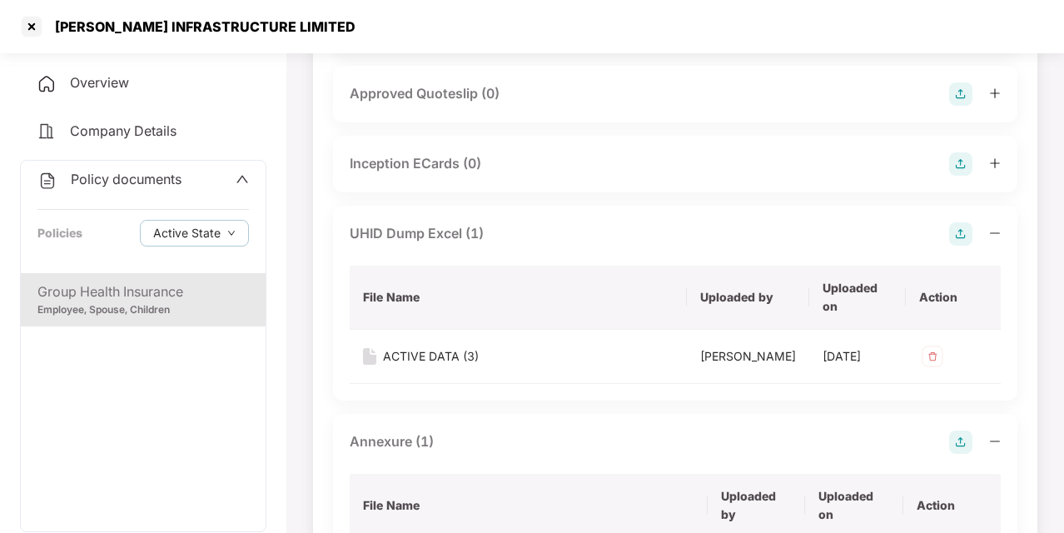
scroll to position [1112, 0]
click at [438, 364] on div "ACTIVE DATA (3)" at bounding box center [431, 355] width 96 height 18
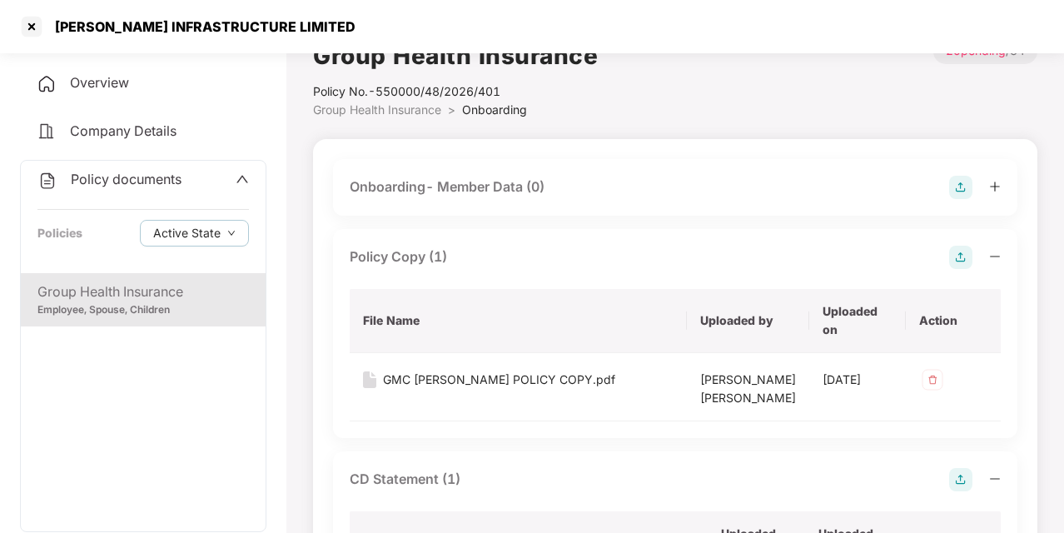
scroll to position [0, 0]
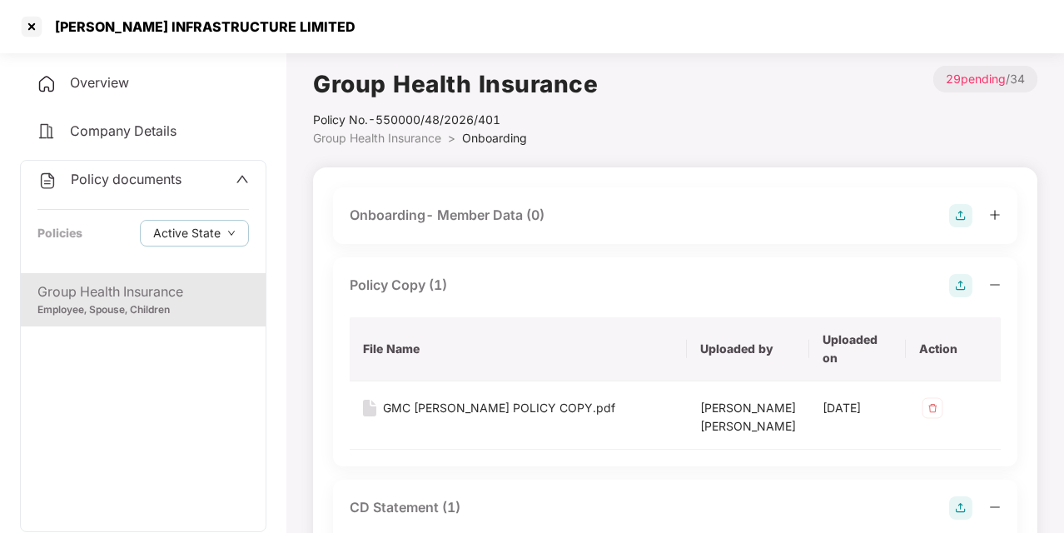
click at [421, 292] on div "Policy Copy (1)" at bounding box center [398, 285] width 97 height 21
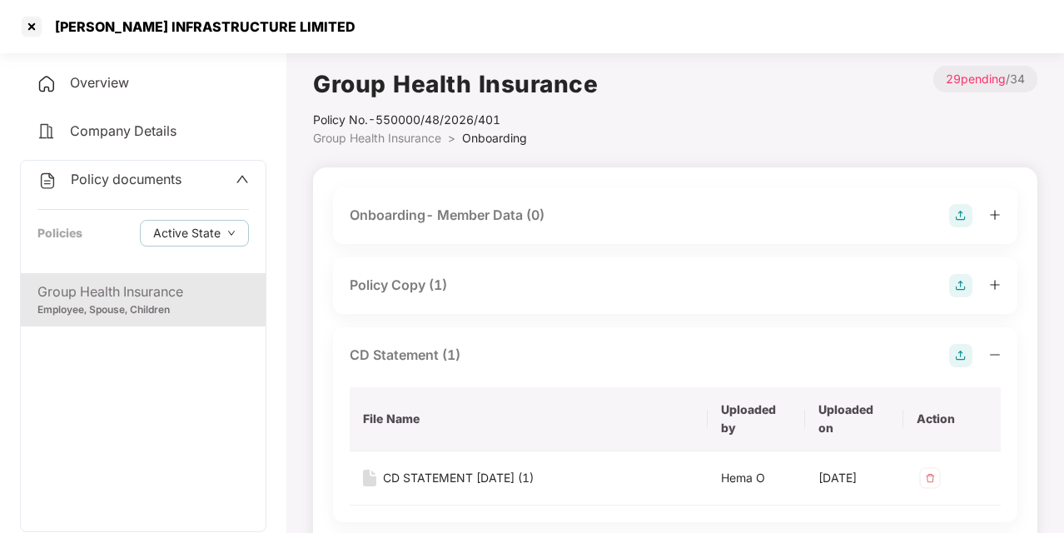
click at [421, 292] on div "Policy Copy (1)" at bounding box center [398, 285] width 97 height 21
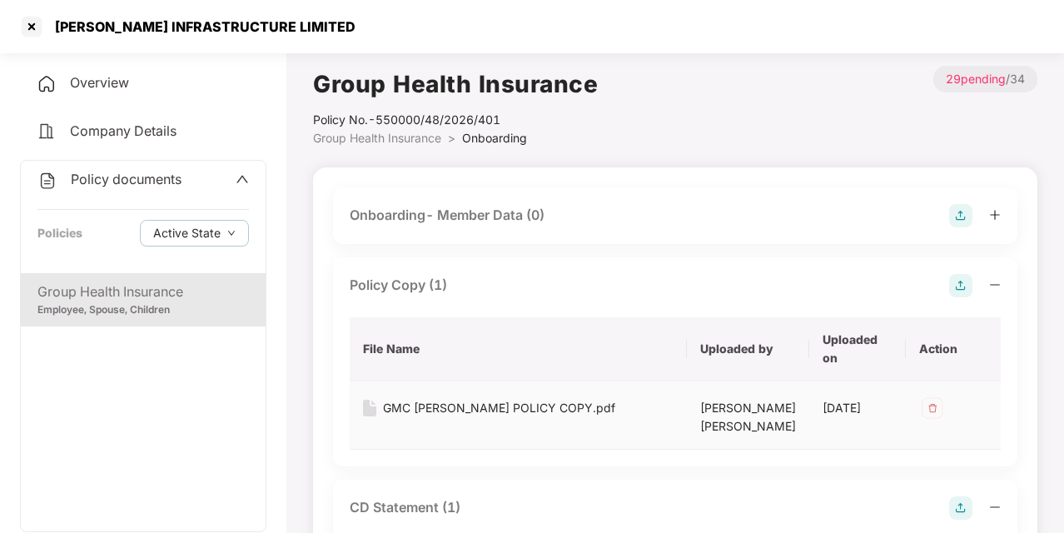
click at [440, 403] on div "GMC [PERSON_NAME] POLICY COPY.pdf" at bounding box center [499, 408] width 232 height 18
click at [469, 220] on div "Onboarding- Member Data (0)" at bounding box center [447, 215] width 195 height 21
